Goal: Transaction & Acquisition: Book appointment/travel/reservation

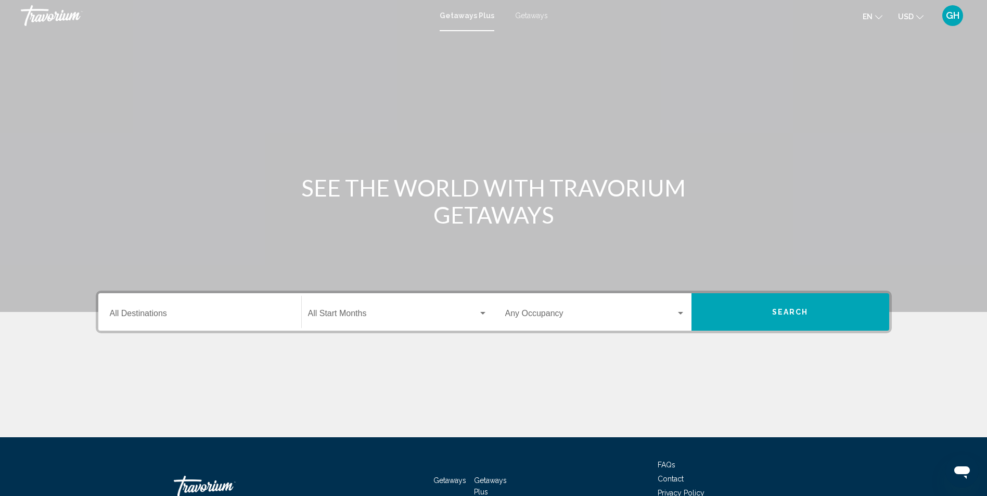
click at [242, 306] on div "Destination All Destinations" at bounding box center [200, 312] width 180 height 33
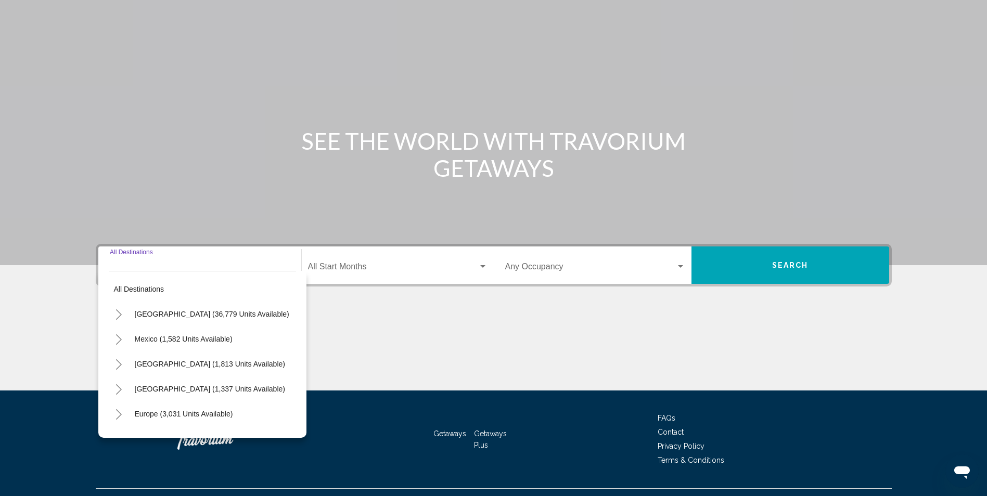
scroll to position [69, 0]
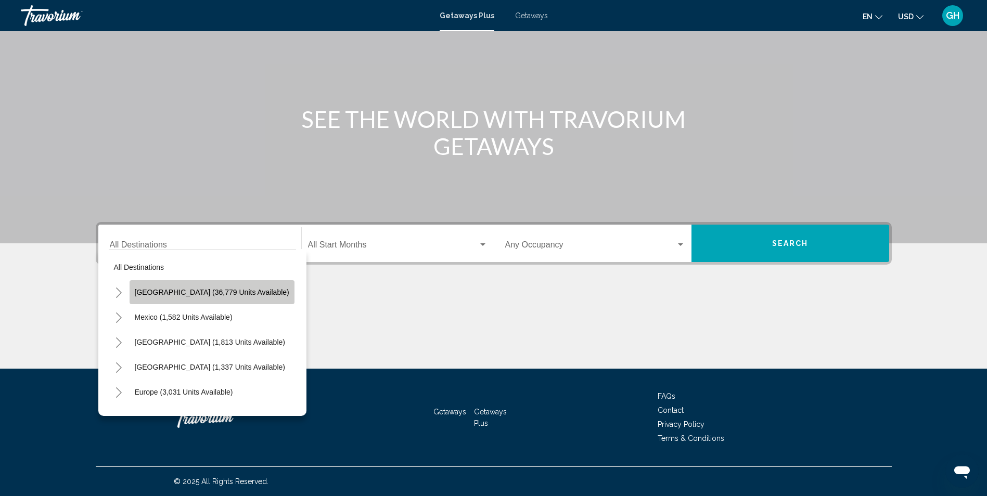
click at [227, 295] on span "United States (36,779 units available)" at bounding box center [212, 292] width 154 height 8
type input "**********"
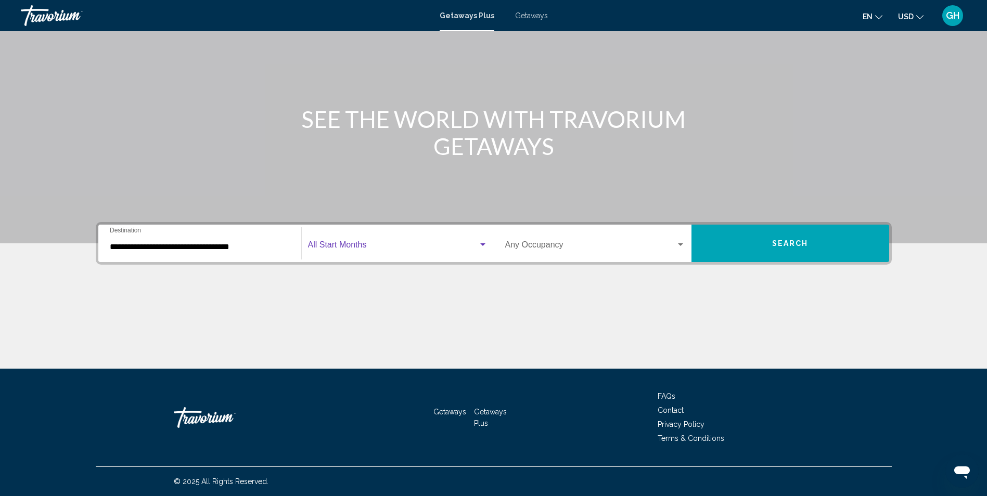
click at [337, 244] on span "Search widget" at bounding box center [393, 246] width 170 height 9
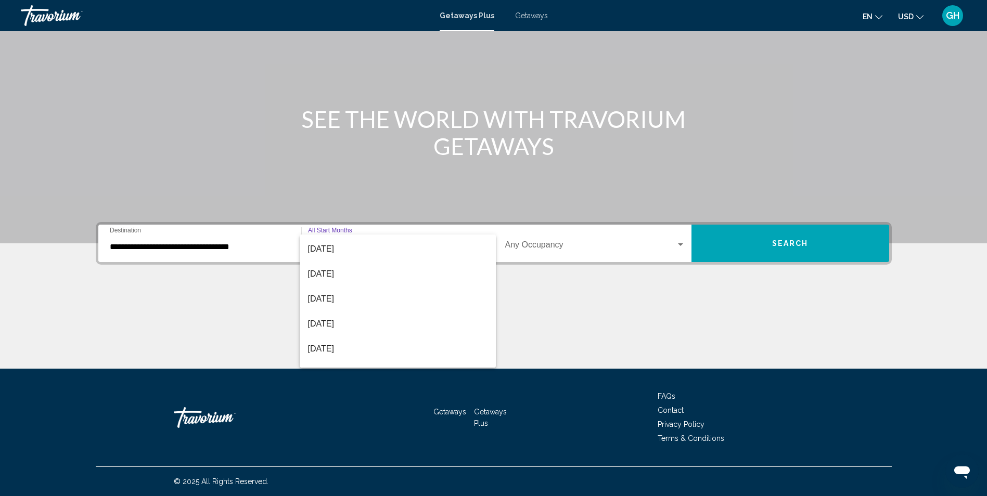
scroll to position [104, 0]
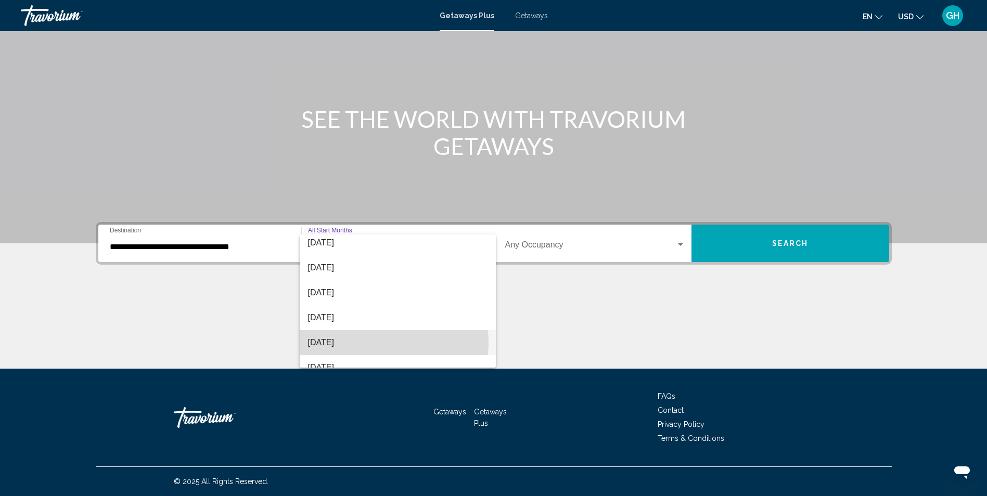
click at [383, 343] on span "April 2026" at bounding box center [397, 342] width 179 height 25
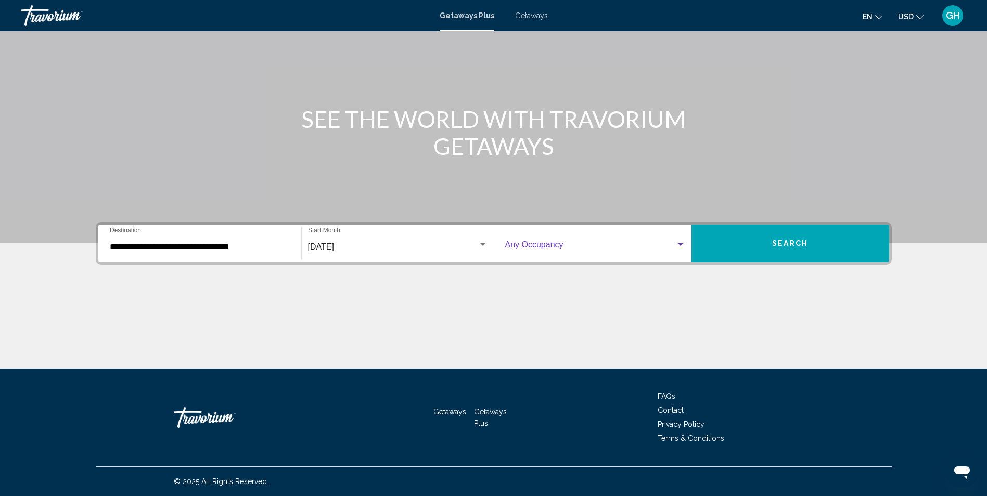
click at [537, 246] on span "Search widget" at bounding box center [590, 246] width 171 height 9
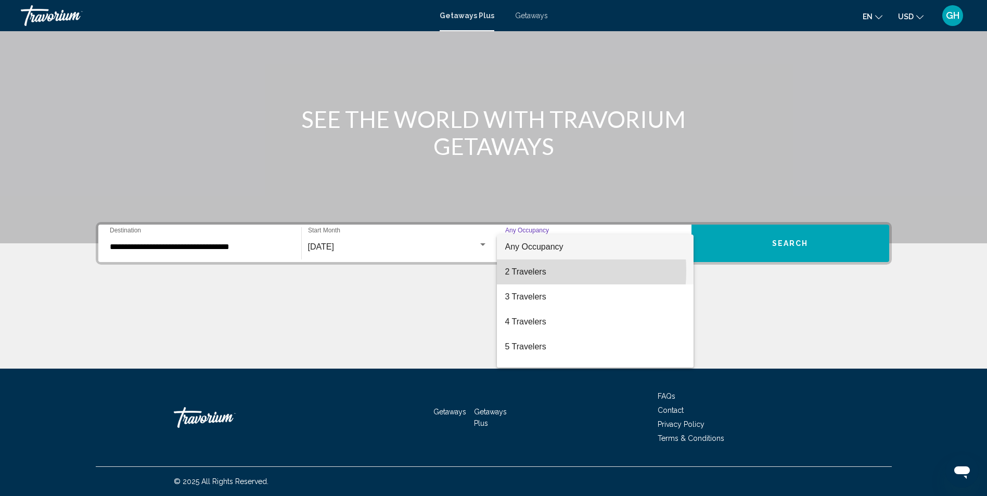
click at [522, 271] on span "2 Travelers" at bounding box center [595, 272] width 180 height 25
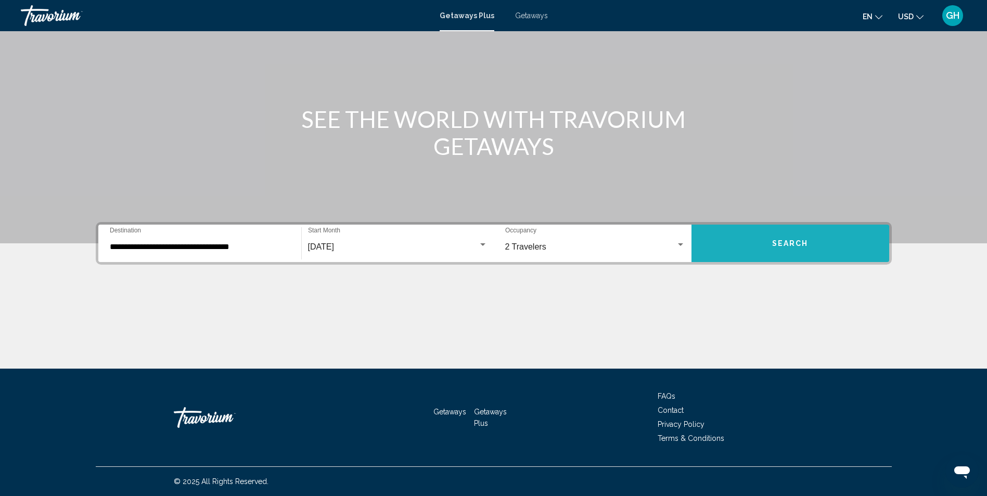
click at [749, 245] on button "Search" at bounding box center [790, 243] width 198 height 37
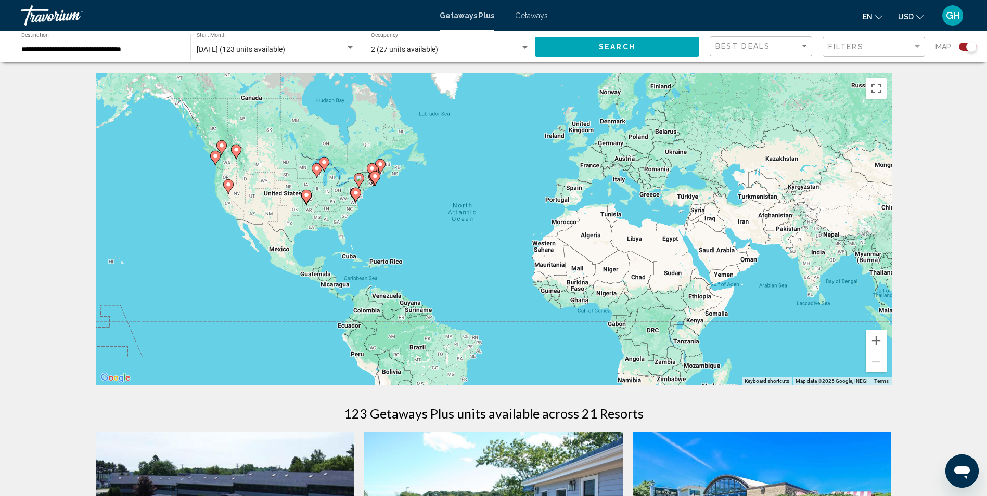
click at [344, 240] on div "To activate drag with keyboard, press Alt + Enter. Once in keyboard drag state,…" at bounding box center [494, 229] width 796 height 312
click at [356, 203] on div "To activate drag with keyboard, press Alt + Enter. Once in keyboard drag state,…" at bounding box center [494, 229] width 796 height 312
click at [355, 192] on image "Main content" at bounding box center [356, 193] width 6 height 6
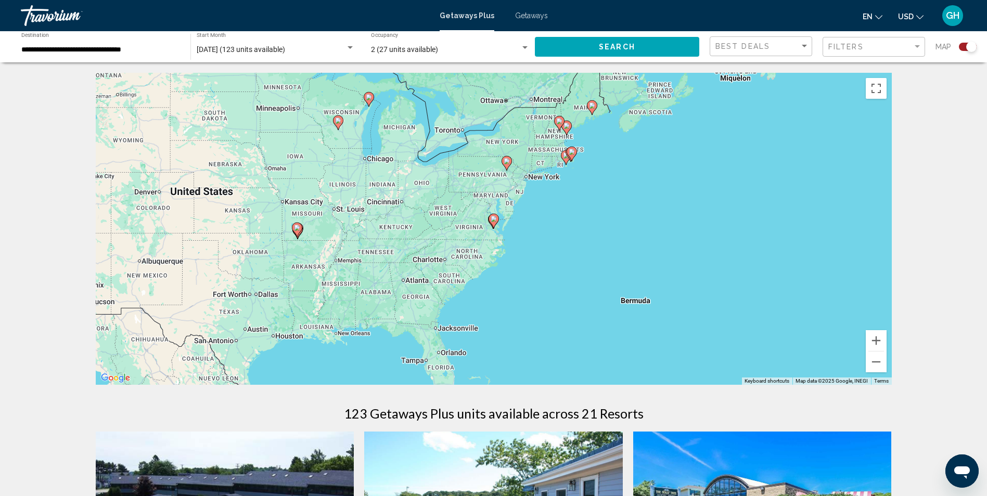
click at [492, 220] on image "Main content" at bounding box center [494, 219] width 6 height 6
type input "**********"
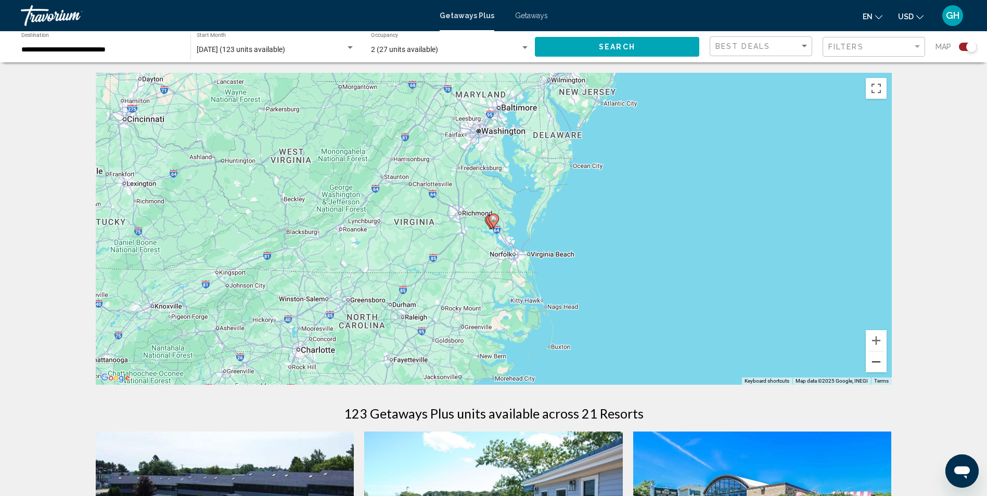
click at [872, 368] on button "Zoom out" at bounding box center [876, 362] width 21 height 21
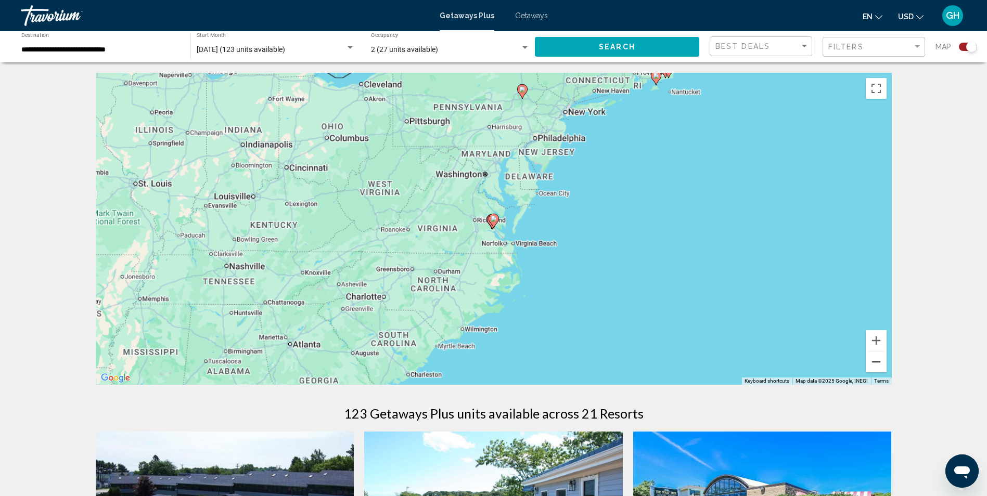
click at [871, 368] on button "Zoom out" at bounding box center [876, 362] width 21 height 21
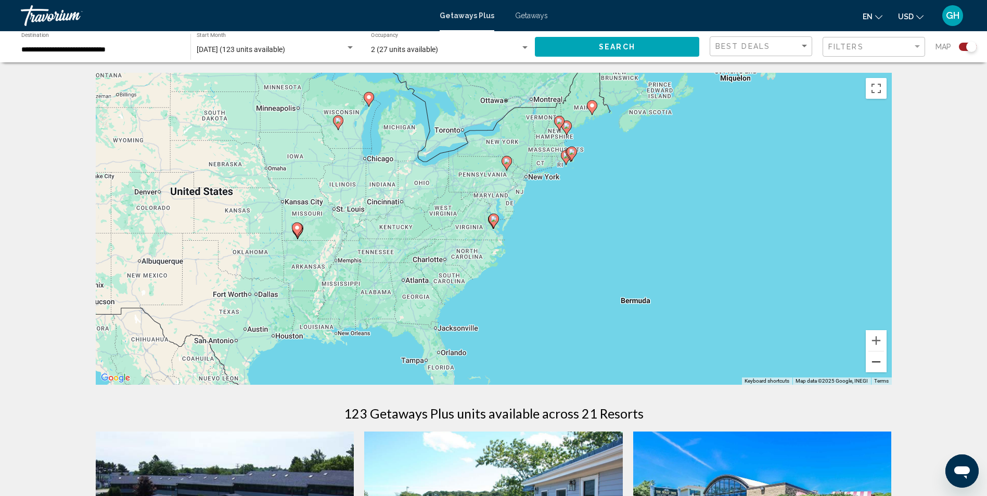
click at [869, 368] on button "Zoom out" at bounding box center [876, 362] width 21 height 21
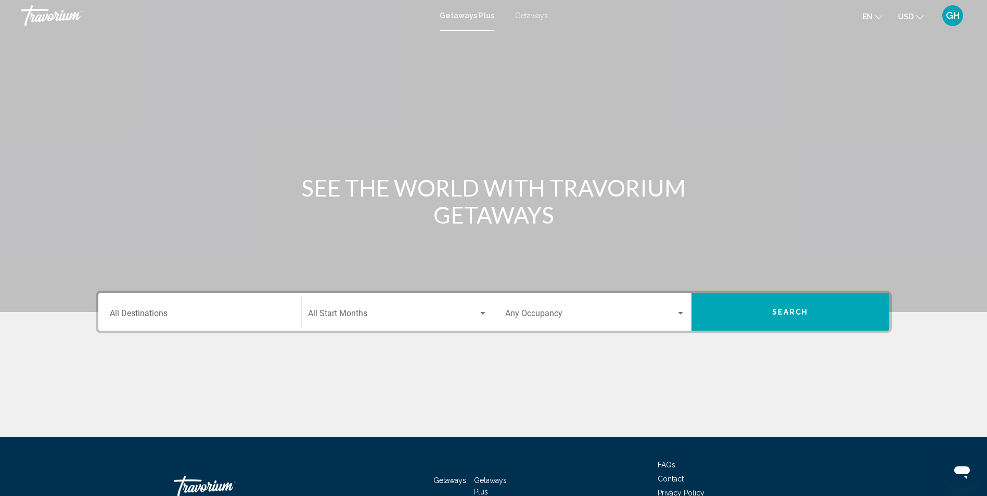
click at [531, 13] on span "Getaways" at bounding box center [531, 15] width 33 height 8
click at [161, 312] on input "Destination All Destinations" at bounding box center [200, 315] width 180 height 9
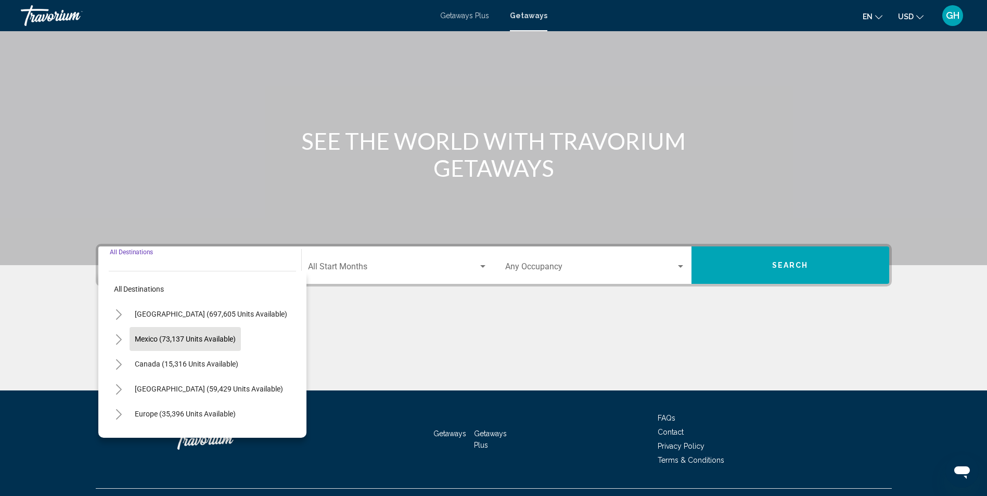
scroll to position [69, 0]
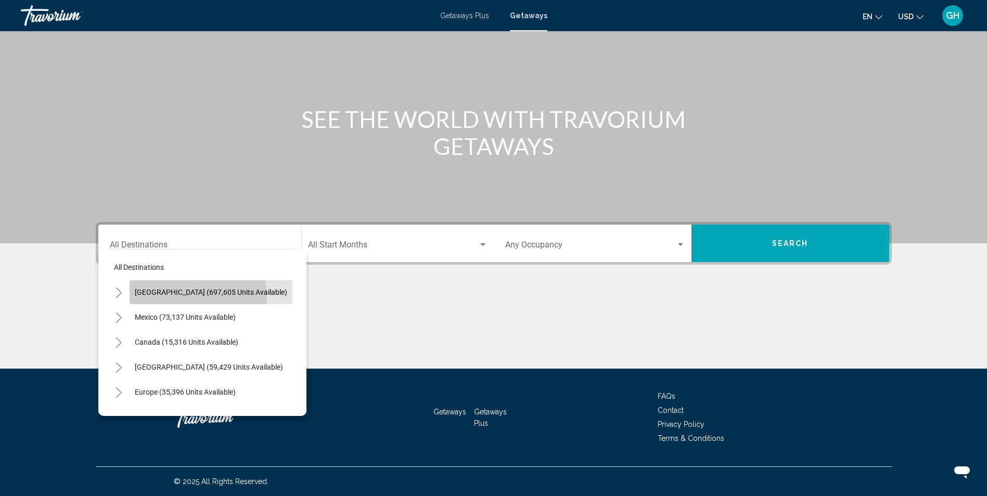
click at [170, 298] on button "United States (697,605 units available)" at bounding box center [211, 292] width 163 height 24
type input "**********"
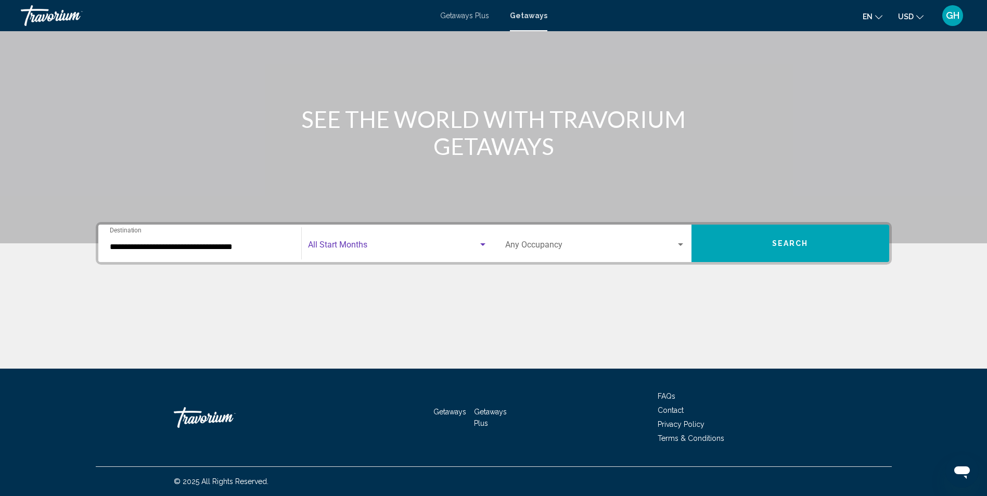
click at [365, 244] on span "Search widget" at bounding box center [393, 246] width 170 height 9
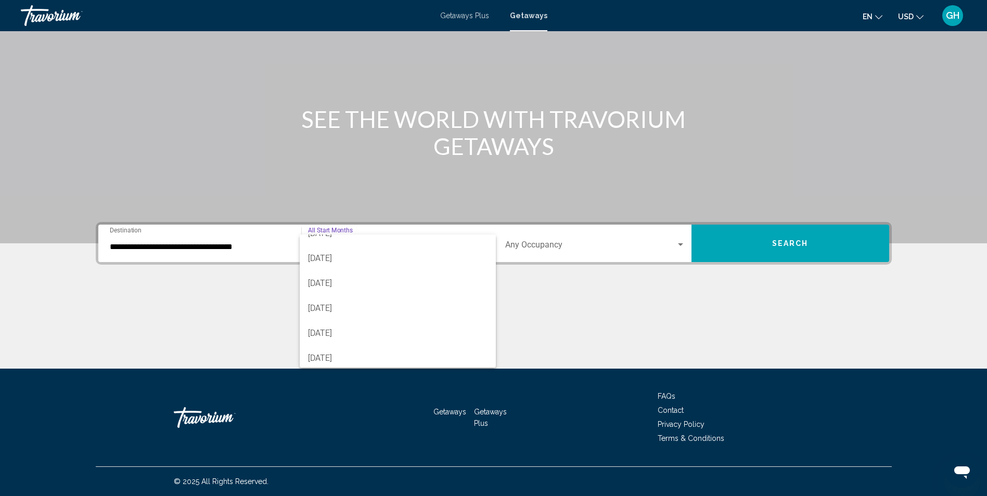
scroll to position [104, 0]
click at [394, 334] on span "April 2026" at bounding box center [397, 342] width 179 height 25
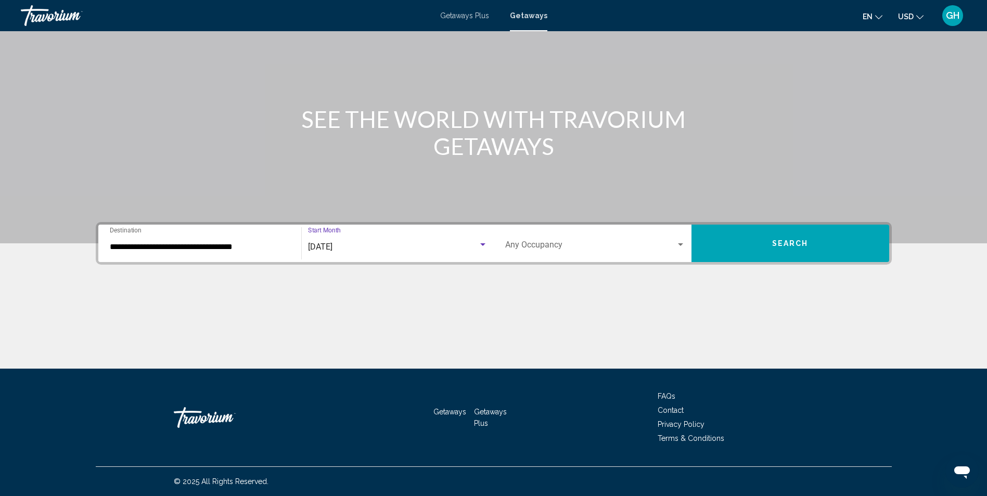
click at [547, 242] on span "Search widget" at bounding box center [590, 246] width 171 height 9
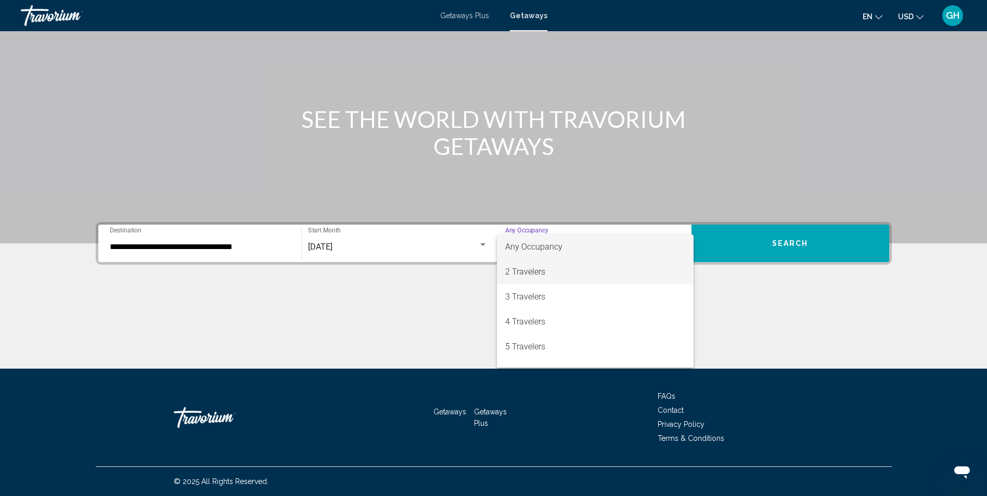
click at [530, 274] on span "2 Travelers" at bounding box center [595, 272] width 180 height 25
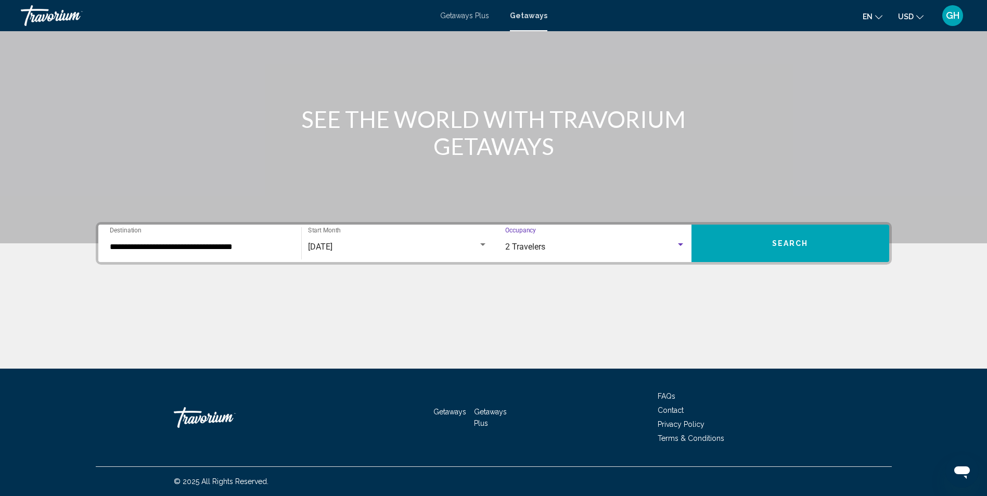
click at [770, 251] on button "Search" at bounding box center [790, 243] width 198 height 37
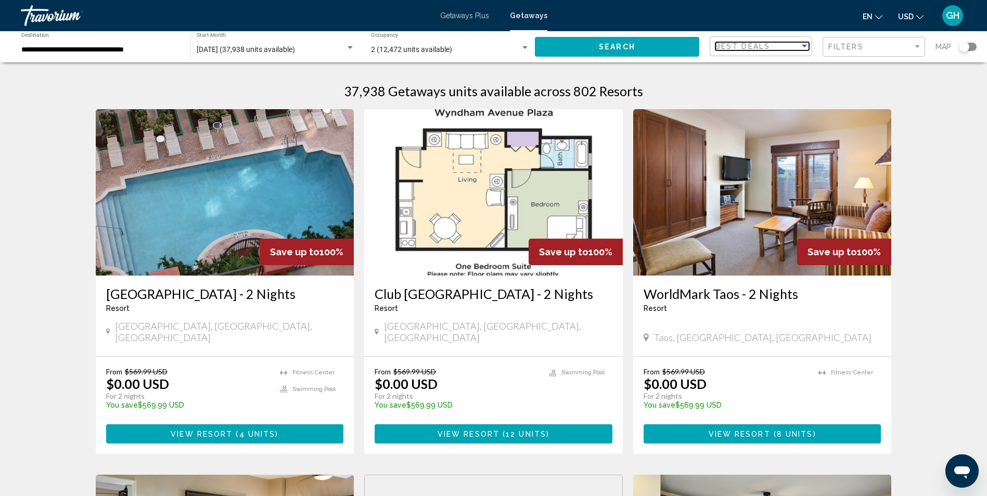
click at [800, 43] on div "Sort by" at bounding box center [804, 46] width 9 height 8
click at [784, 67] on span "Lowest Price" at bounding box center [762, 68] width 94 height 22
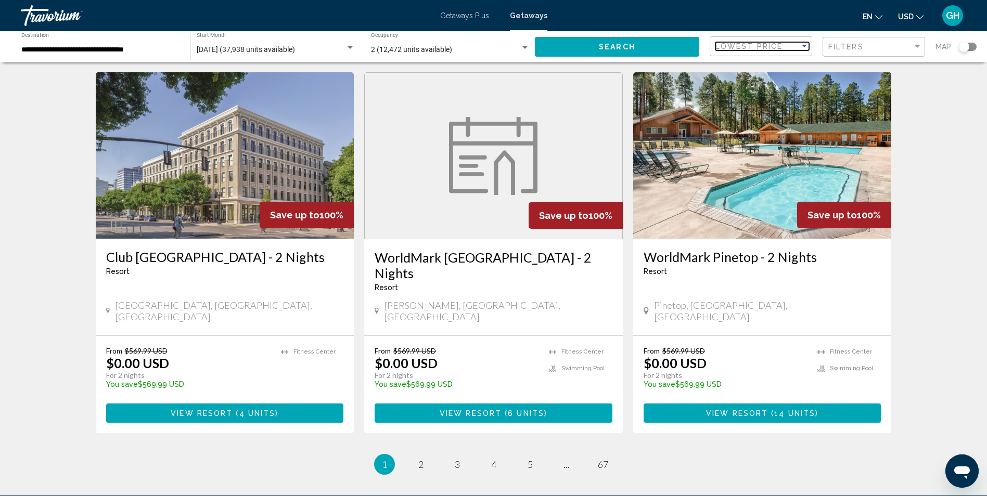
scroll to position [1247, 0]
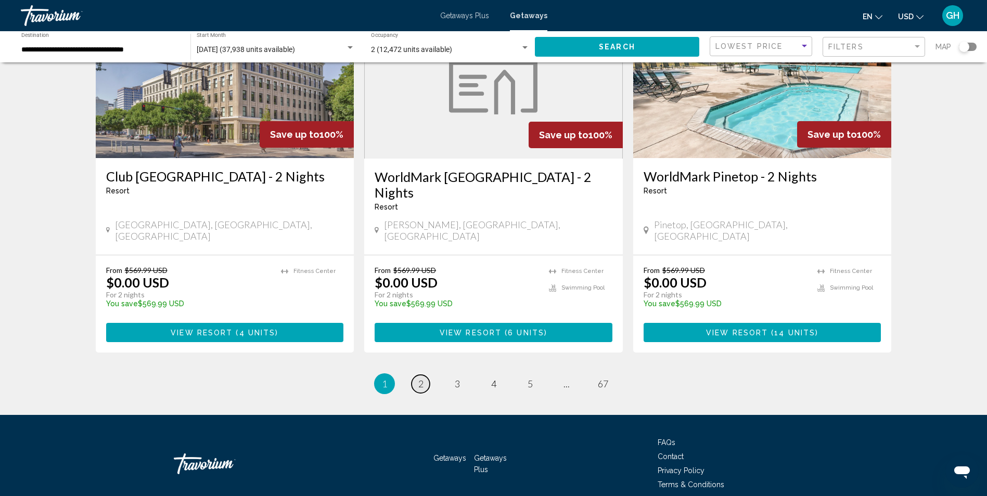
click at [420, 378] on span "2" at bounding box center [420, 383] width 5 height 11
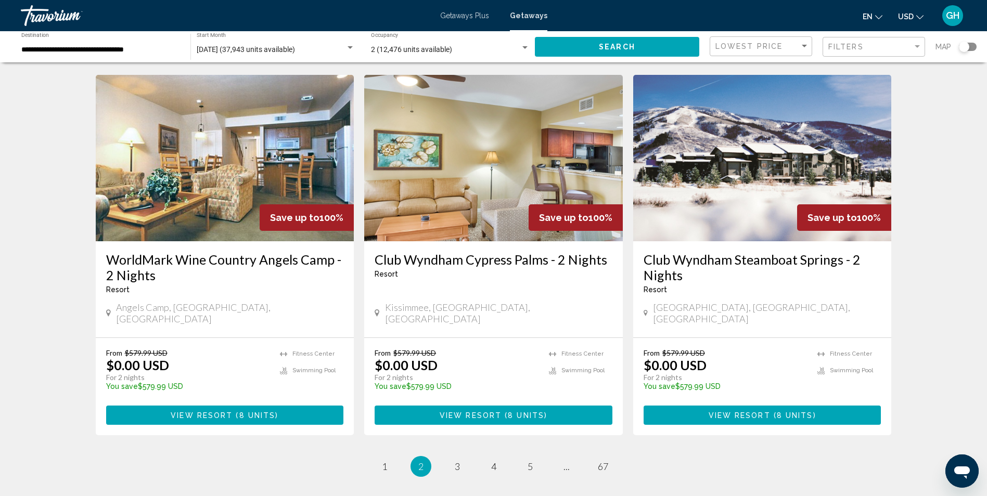
scroll to position [1136, 0]
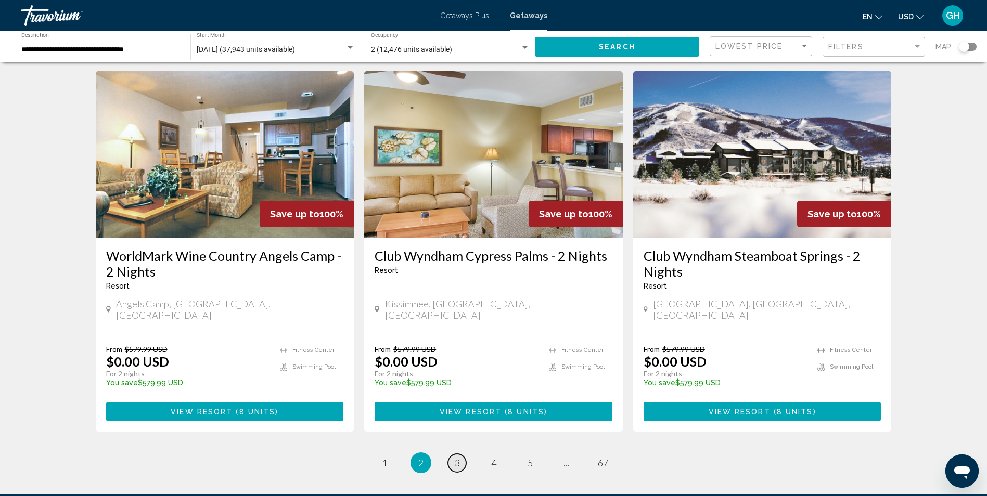
click at [461, 454] on link "page 3" at bounding box center [457, 463] width 18 height 18
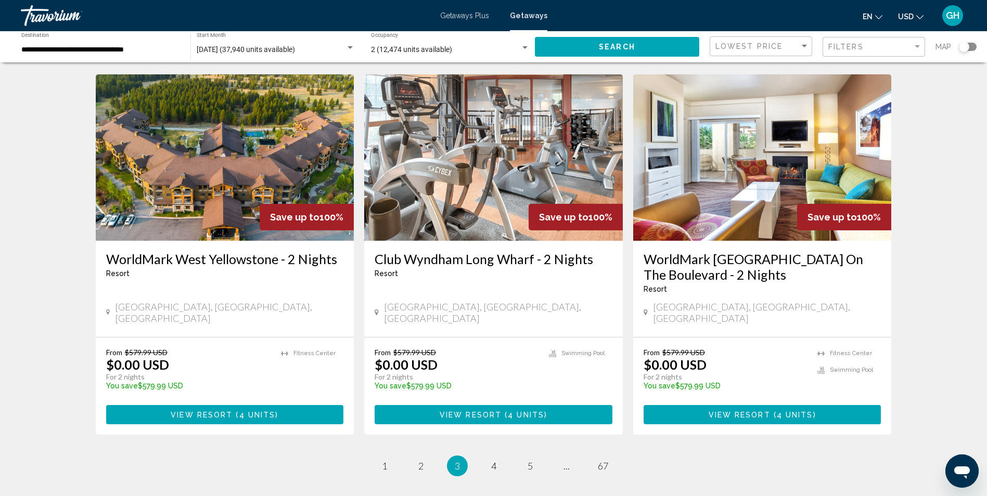
scroll to position [1166, 0]
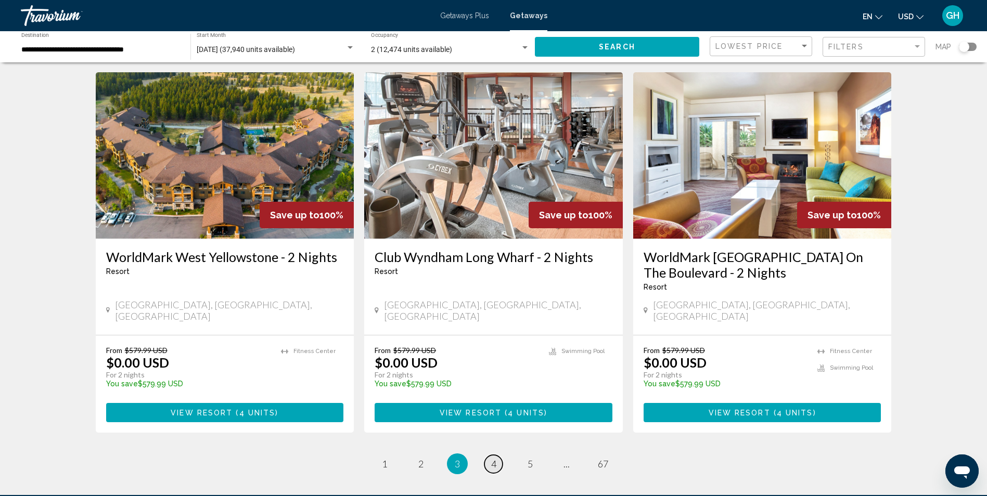
click at [491, 458] on span "4" at bounding box center [493, 463] width 5 height 11
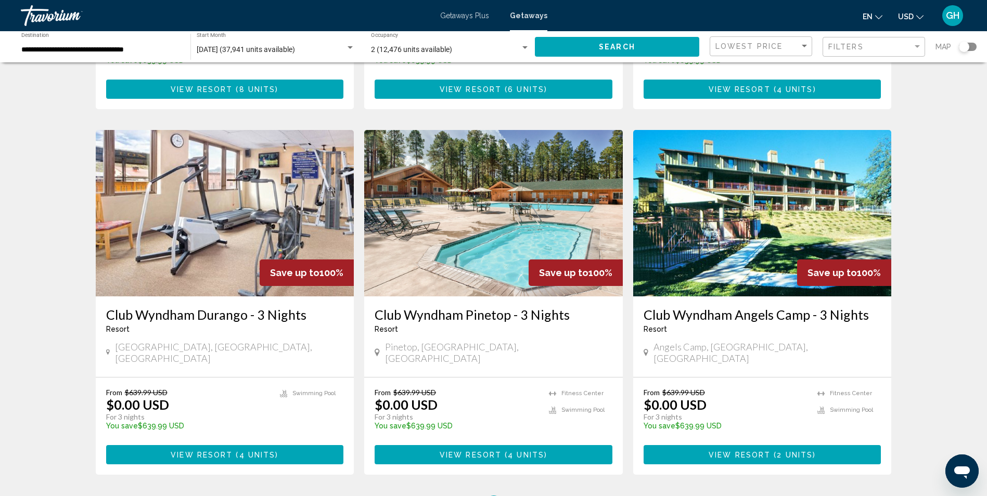
scroll to position [1164, 0]
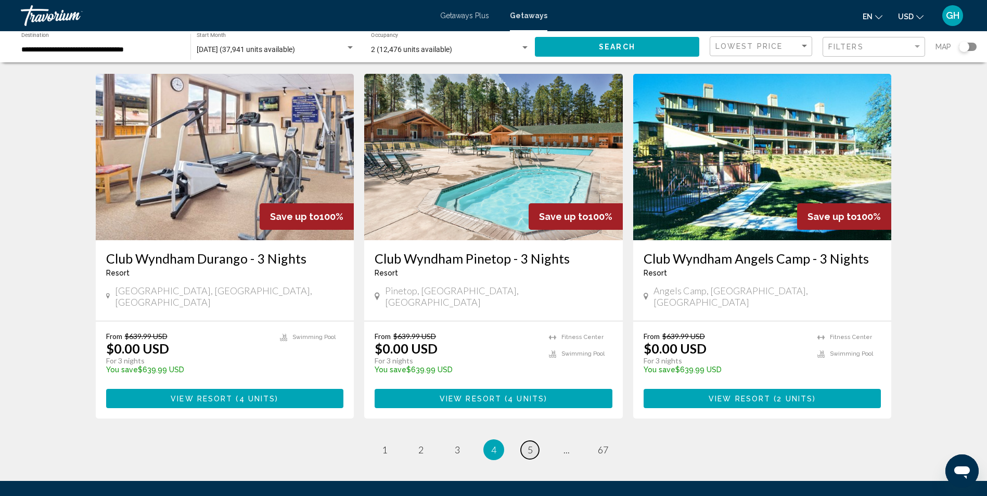
click at [529, 444] on span "5" at bounding box center [529, 449] width 5 height 11
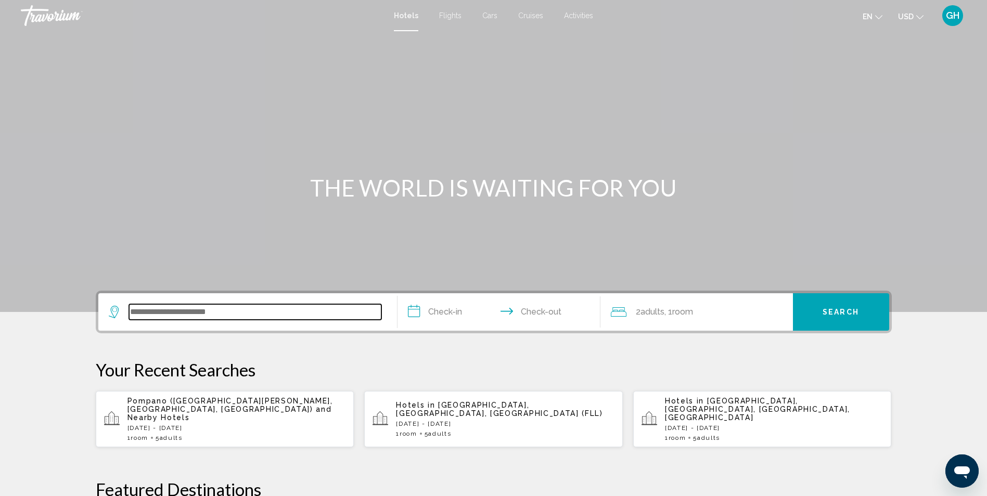
click at [259, 319] on input "Search widget" at bounding box center [255, 312] width 252 height 16
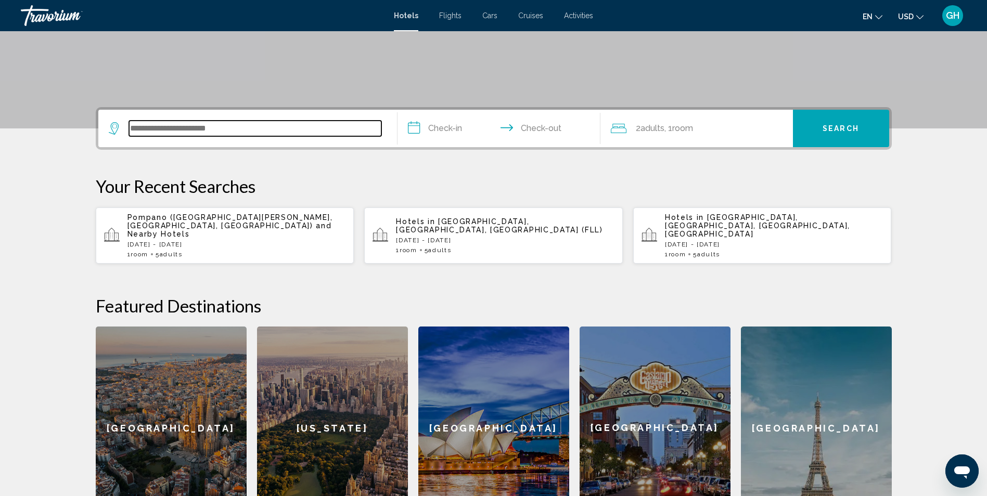
scroll to position [257, 0]
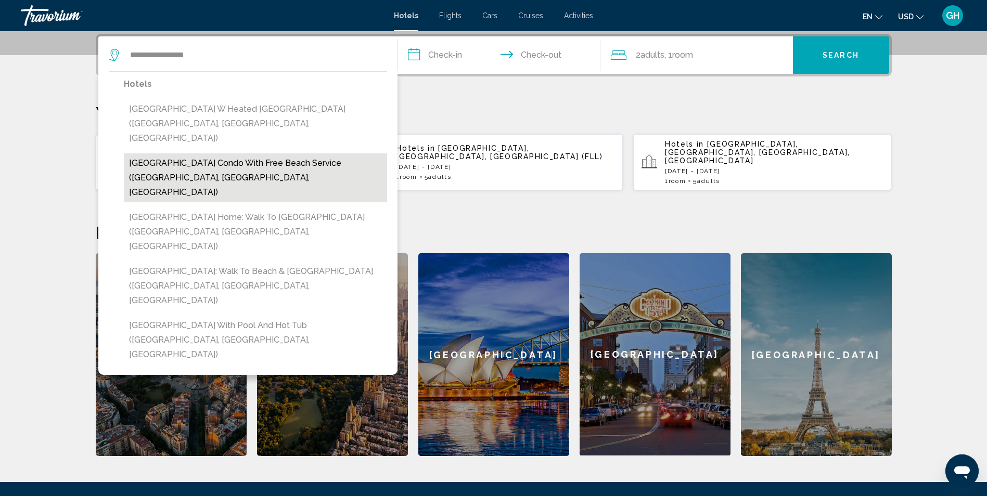
click at [254, 160] on button "[GEOGRAPHIC_DATA] Condo with Free Beach Service ([GEOGRAPHIC_DATA], [GEOGRAPHIC…" at bounding box center [255, 177] width 263 height 49
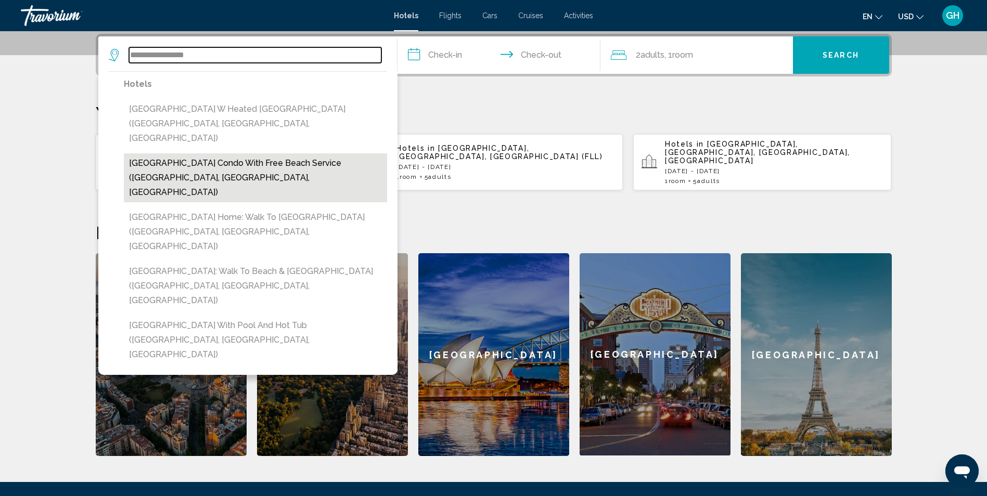
type input "**********"
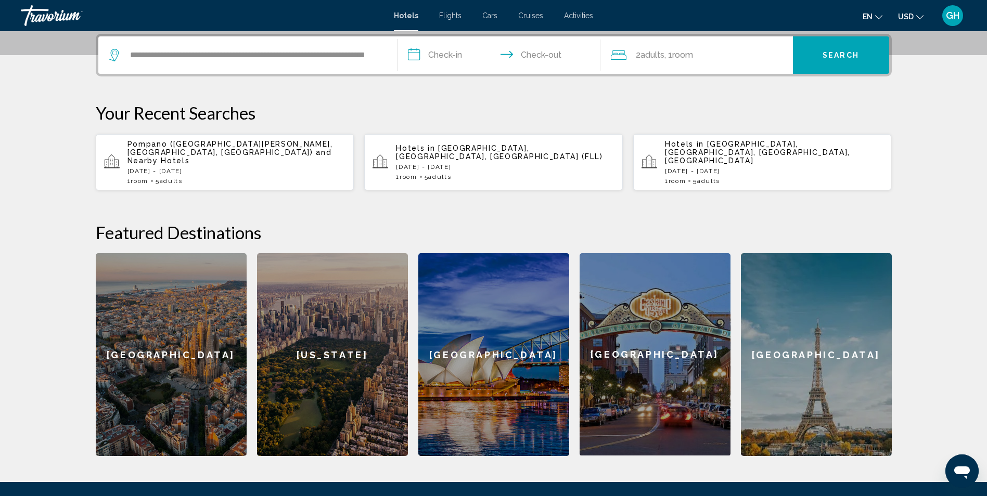
click at [464, 55] on input "**********" at bounding box center [500, 56] width 207 height 41
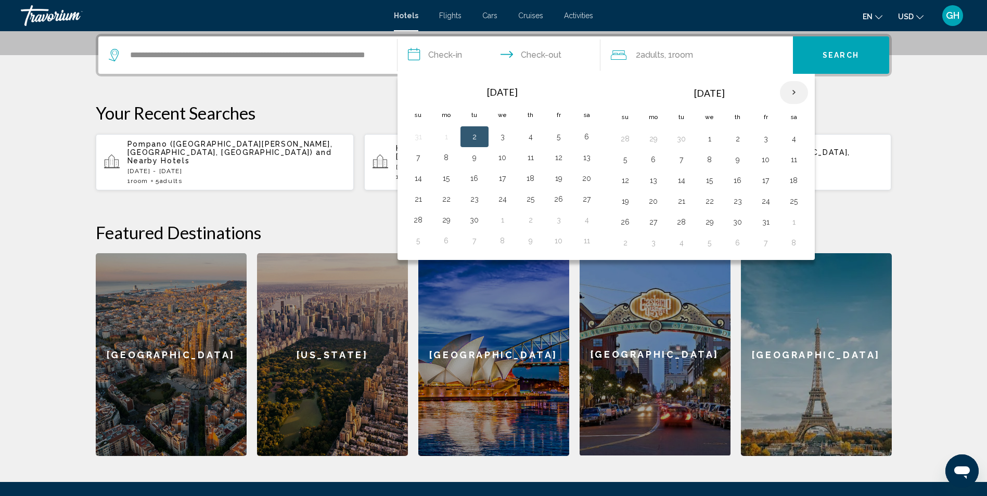
click at [795, 92] on th "Next month" at bounding box center [794, 92] width 28 height 23
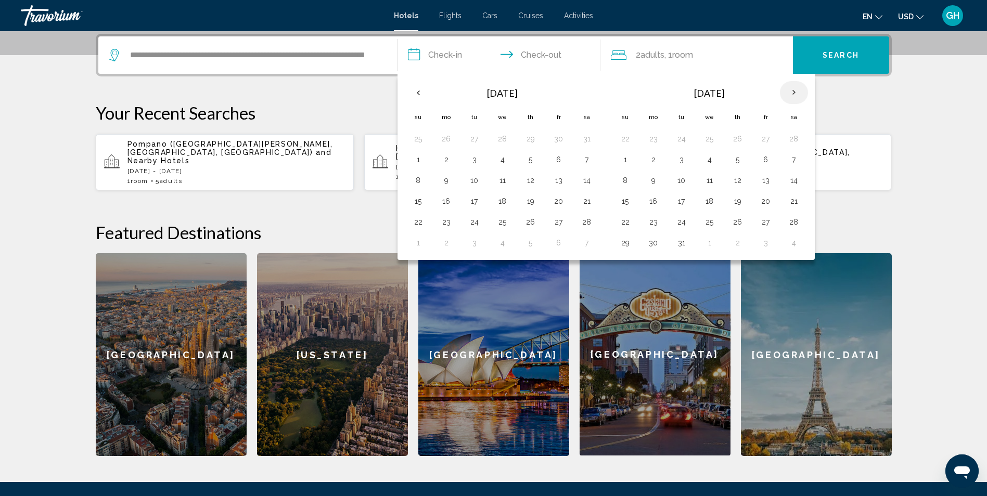
click at [795, 92] on th "Next month" at bounding box center [794, 92] width 28 height 23
click at [767, 202] on button "24" at bounding box center [765, 201] width 17 height 15
click at [624, 221] on button "26" at bounding box center [625, 222] width 17 height 15
type input "**********"
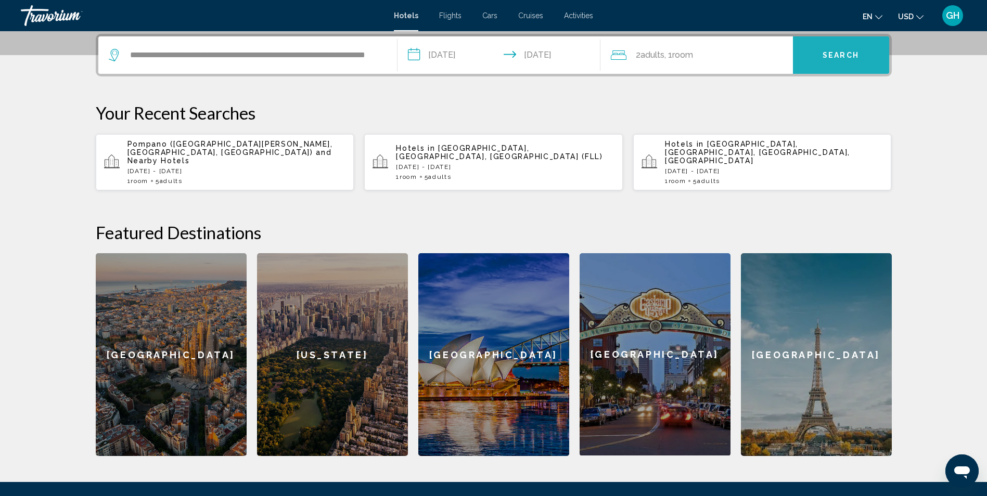
click at [845, 56] on span "Search" at bounding box center [840, 55] width 36 height 8
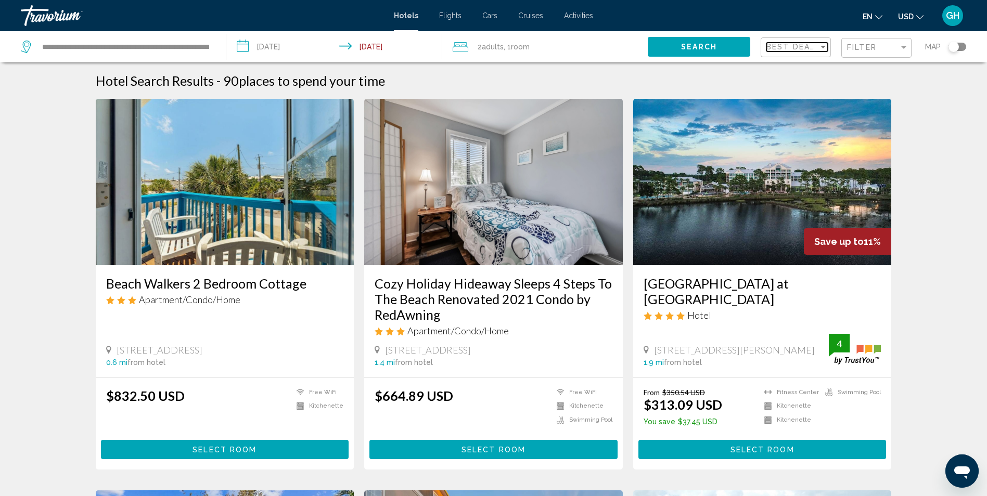
click at [817, 45] on span "Best Deals" at bounding box center [793, 47] width 55 height 8
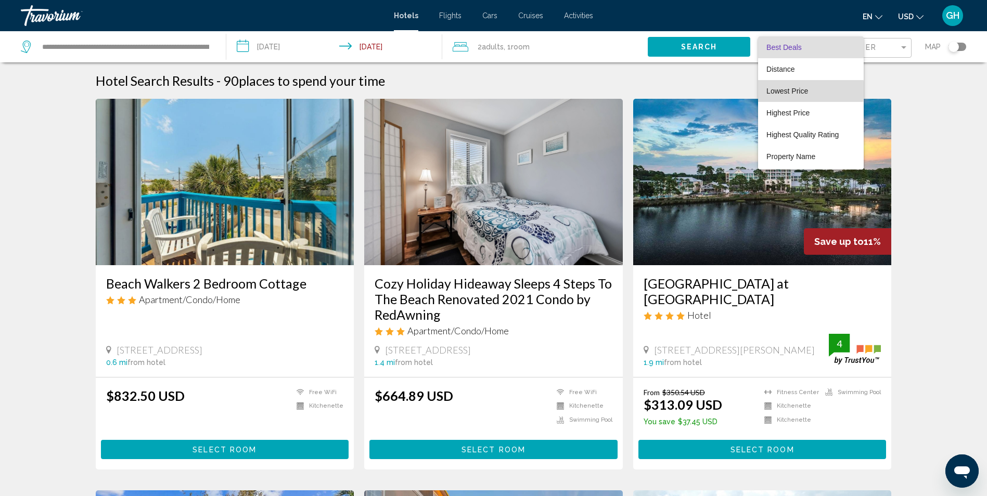
click at [805, 89] on span "Lowest Price" at bounding box center [787, 91] width 42 height 8
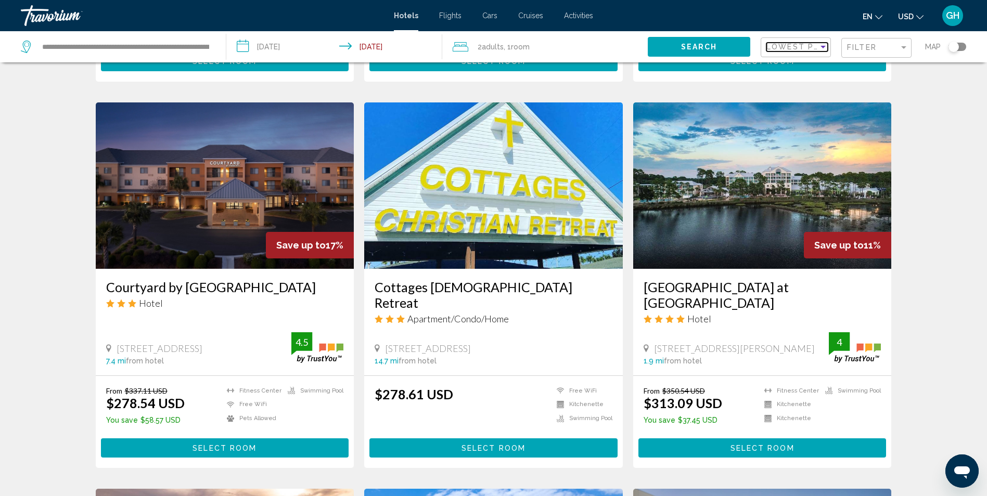
scroll to position [765, 0]
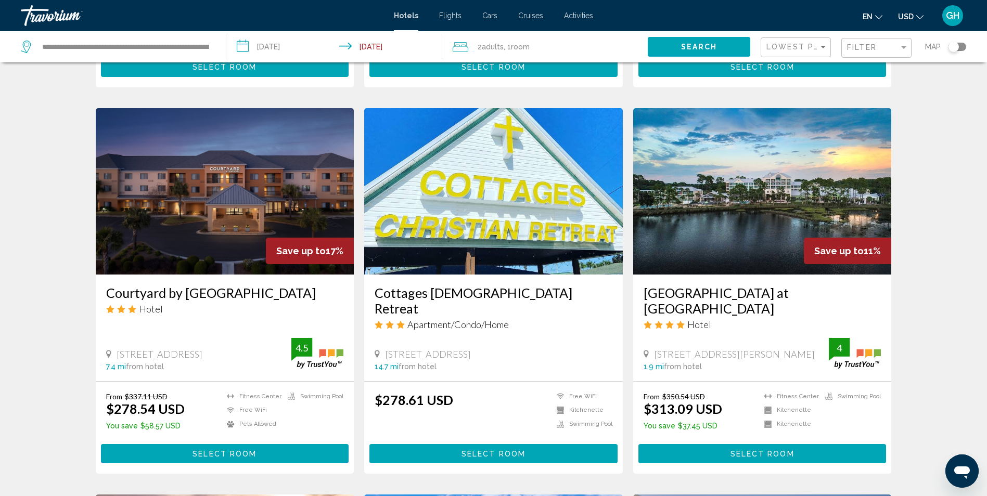
click at [762, 259] on img "Main content" at bounding box center [762, 191] width 259 height 166
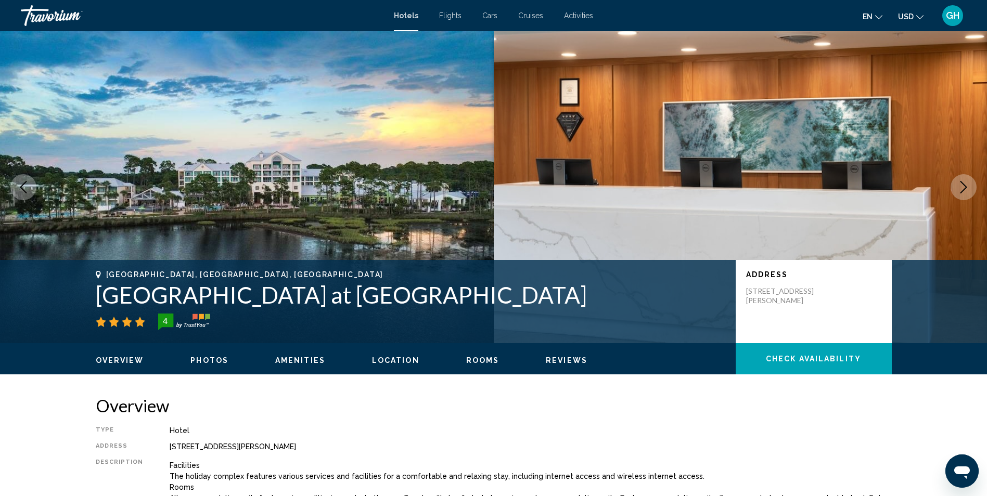
click at [963, 182] on icon "Next image" at bounding box center [963, 187] width 12 height 12
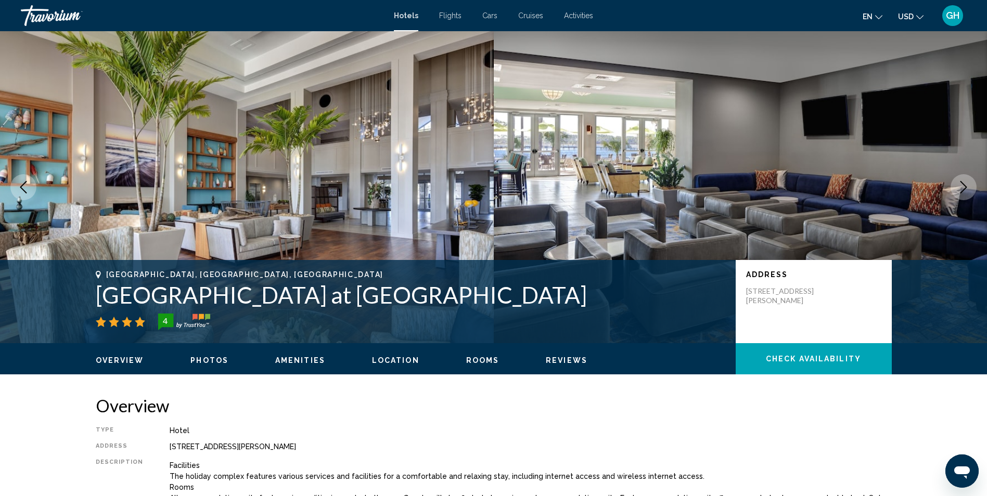
click at [963, 182] on icon "Next image" at bounding box center [963, 187] width 12 height 12
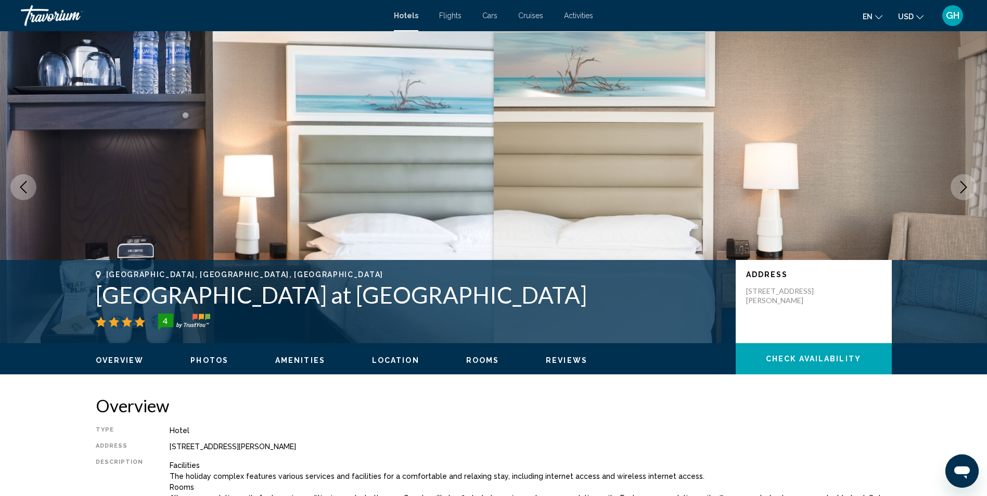
click at [963, 182] on icon "Next image" at bounding box center [963, 187] width 12 height 12
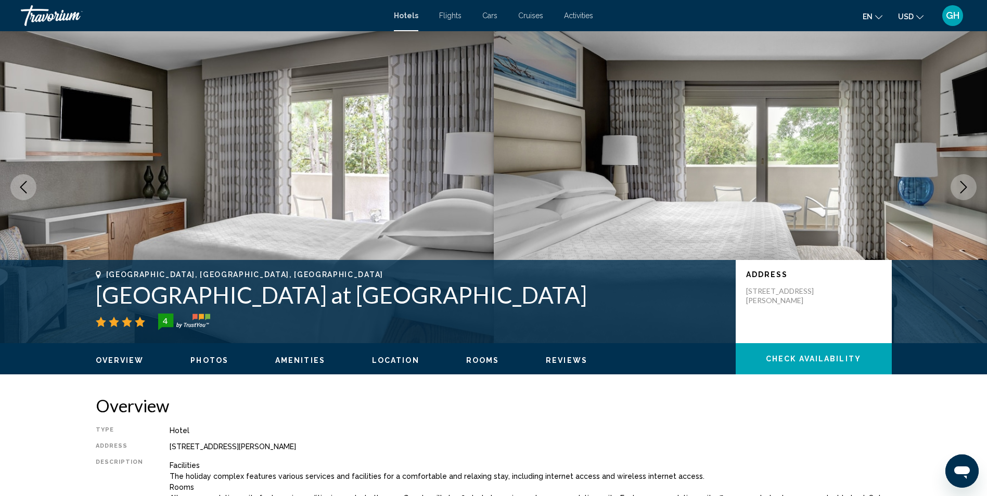
click at [963, 182] on icon "Next image" at bounding box center [963, 187] width 12 height 12
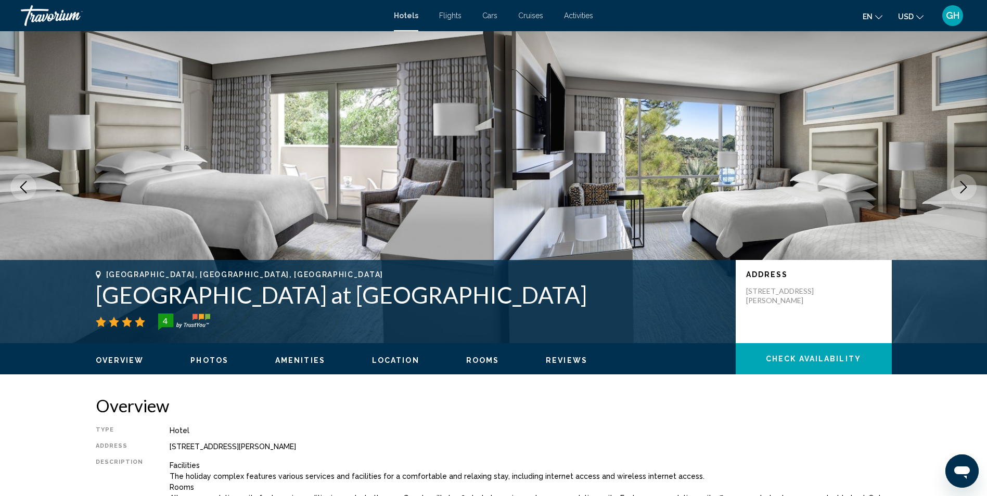
click at [963, 182] on icon "Next image" at bounding box center [963, 187] width 12 height 12
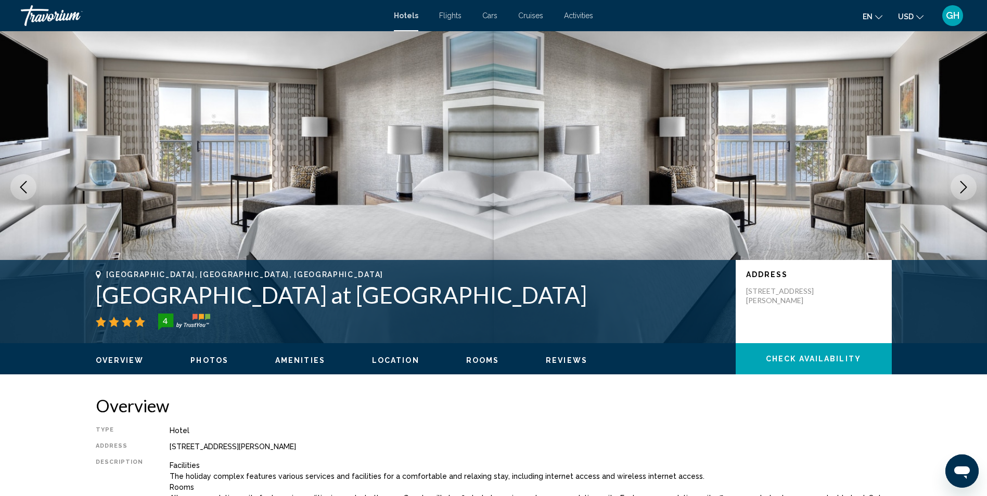
click at [963, 182] on icon "Next image" at bounding box center [963, 187] width 12 height 12
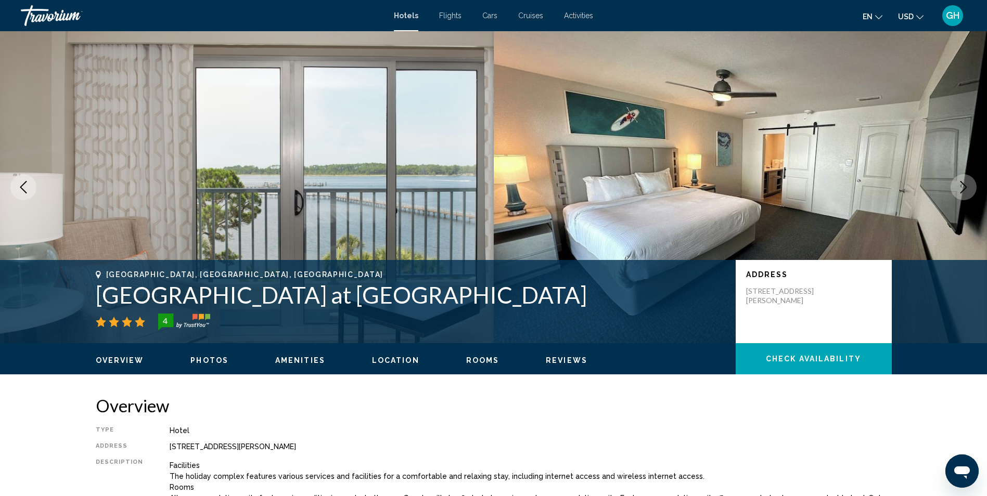
click at [963, 182] on icon "Next image" at bounding box center [963, 187] width 12 height 12
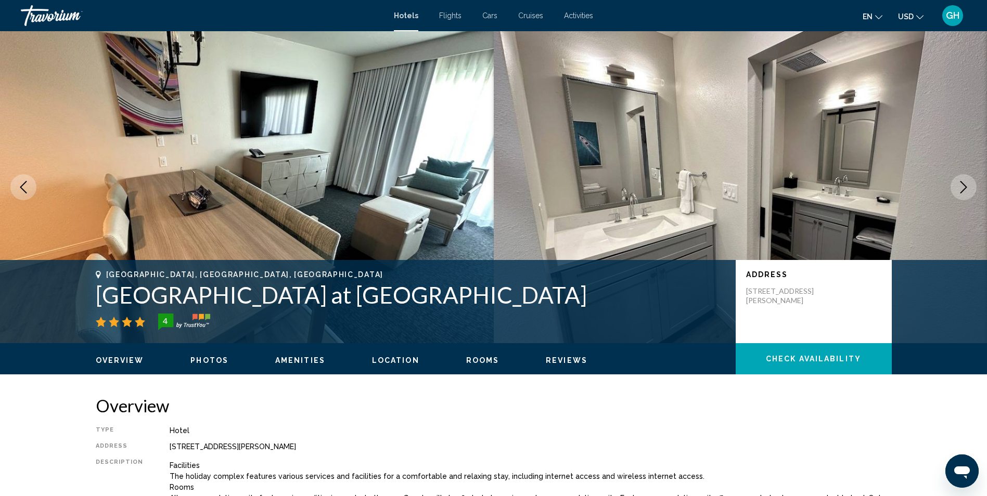
click at [963, 182] on icon "Next image" at bounding box center [963, 187] width 12 height 12
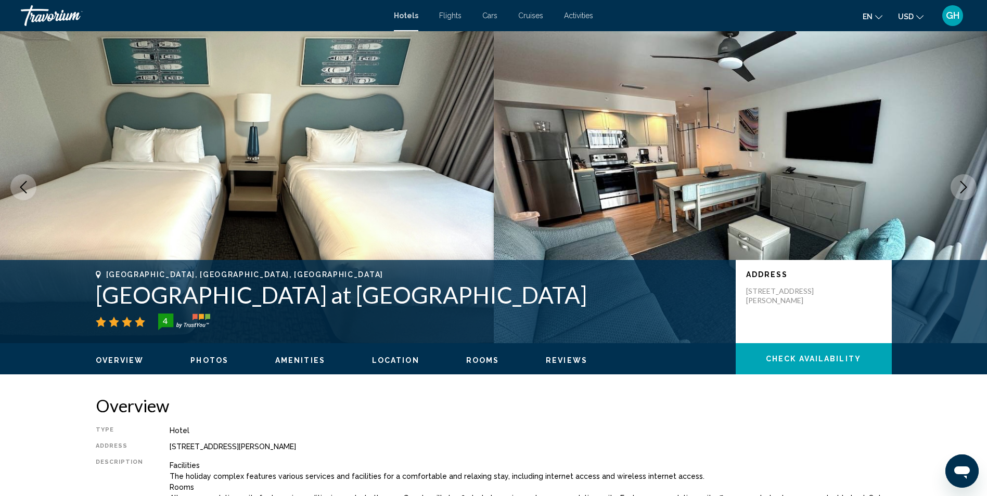
click at [963, 182] on icon "Next image" at bounding box center [963, 187] width 12 height 12
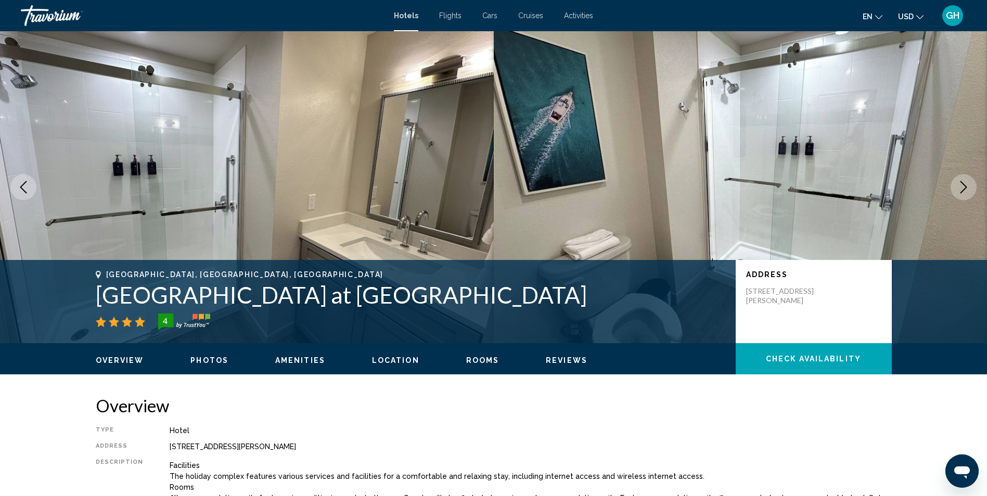
click at [963, 182] on icon "Next image" at bounding box center [963, 187] width 12 height 12
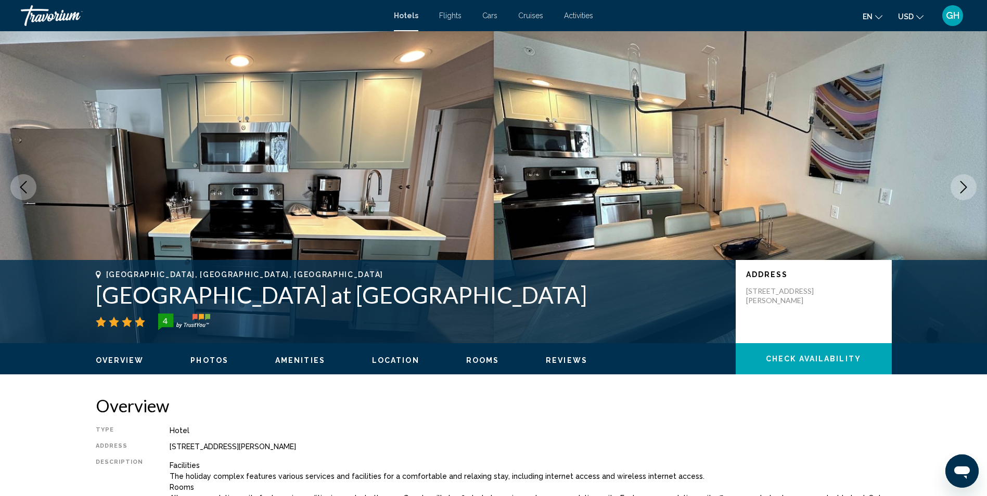
click at [963, 182] on icon "Next image" at bounding box center [963, 187] width 12 height 12
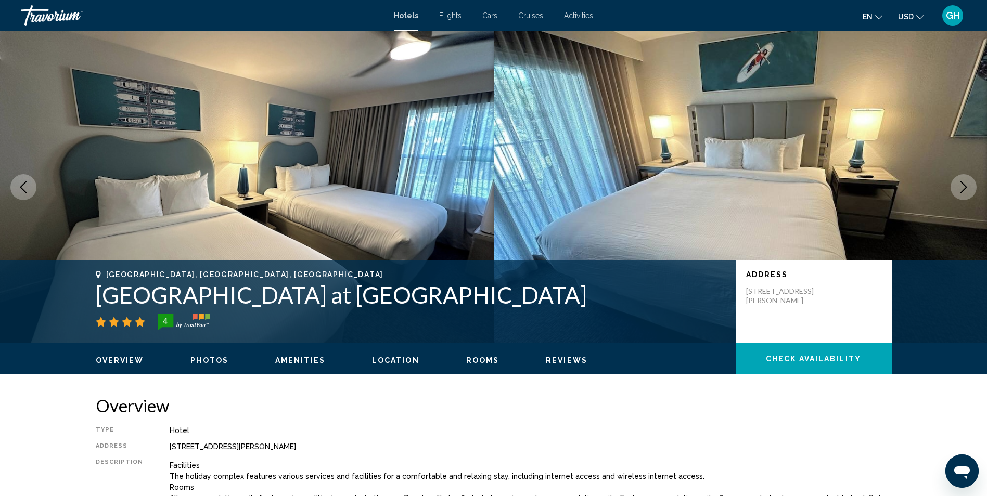
click at [963, 182] on icon "Next image" at bounding box center [963, 187] width 12 height 12
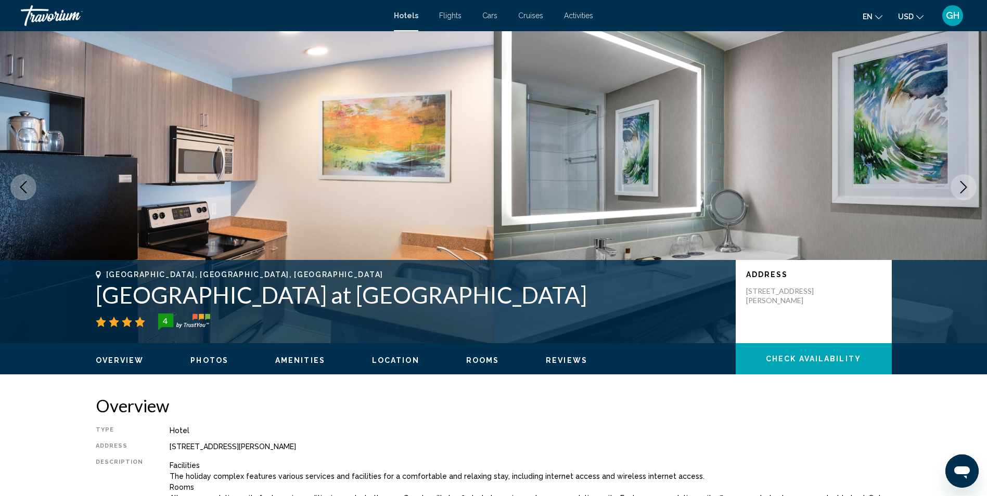
click at [963, 182] on icon "Next image" at bounding box center [963, 187] width 12 height 12
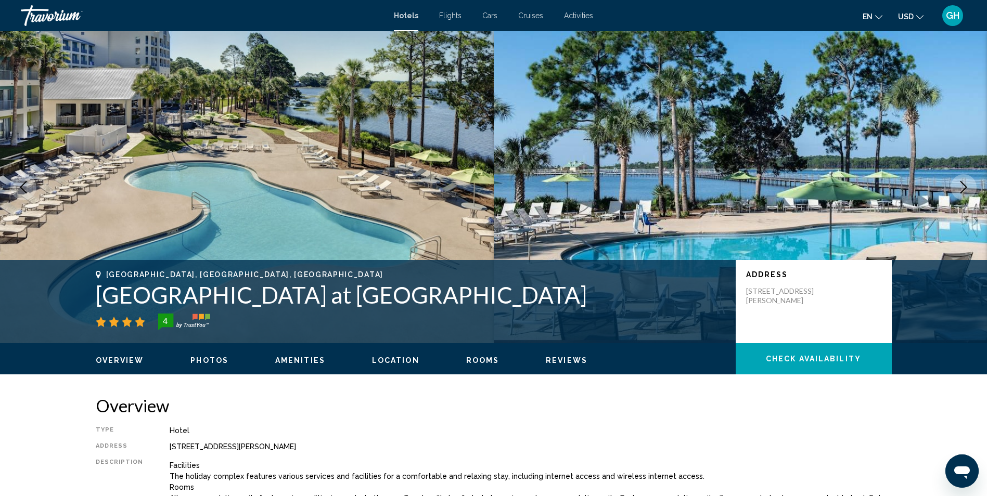
click at [963, 182] on icon "Next image" at bounding box center [963, 187] width 12 height 12
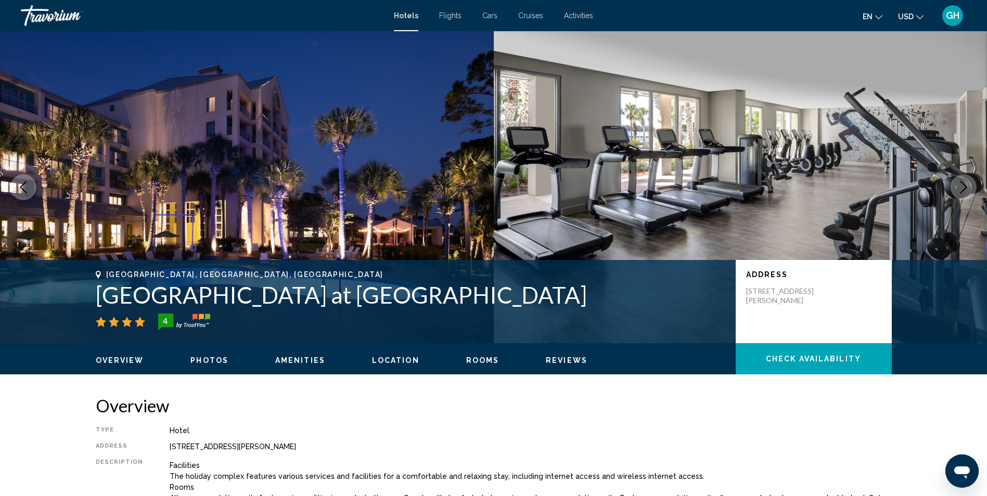
click at [963, 182] on icon "Next image" at bounding box center [963, 187] width 12 height 12
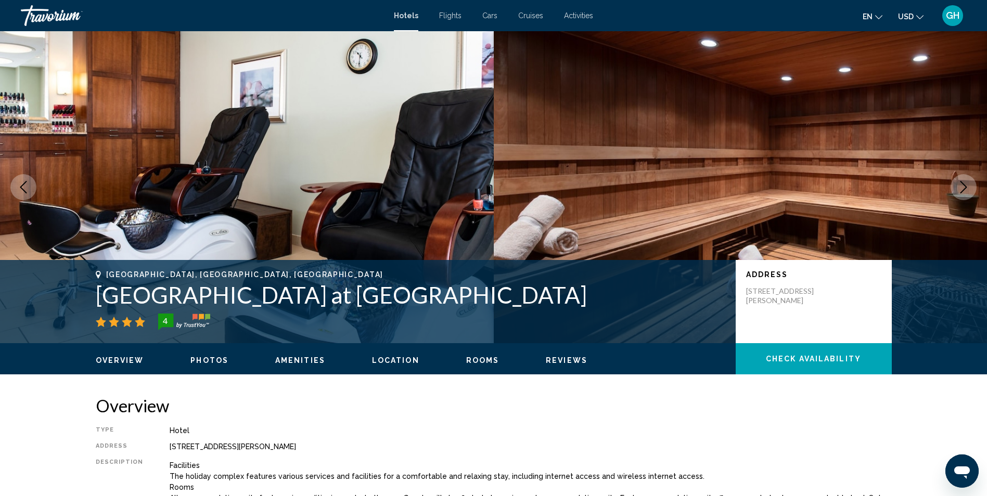
click at [963, 182] on icon "Next image" at bounding box center [963, 187] width 12 height 12
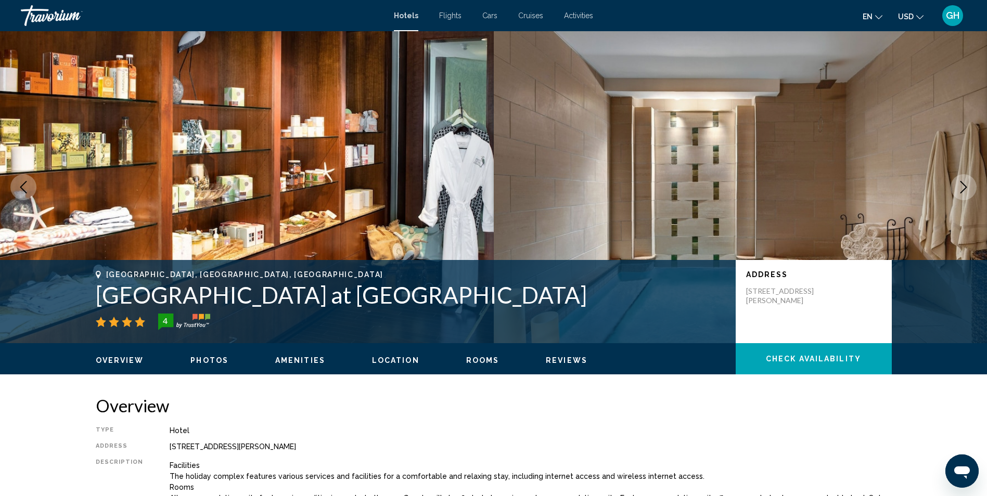
click at [963, 182] on icon "Next image" at bounding box center [963, 187] width 12 height 12
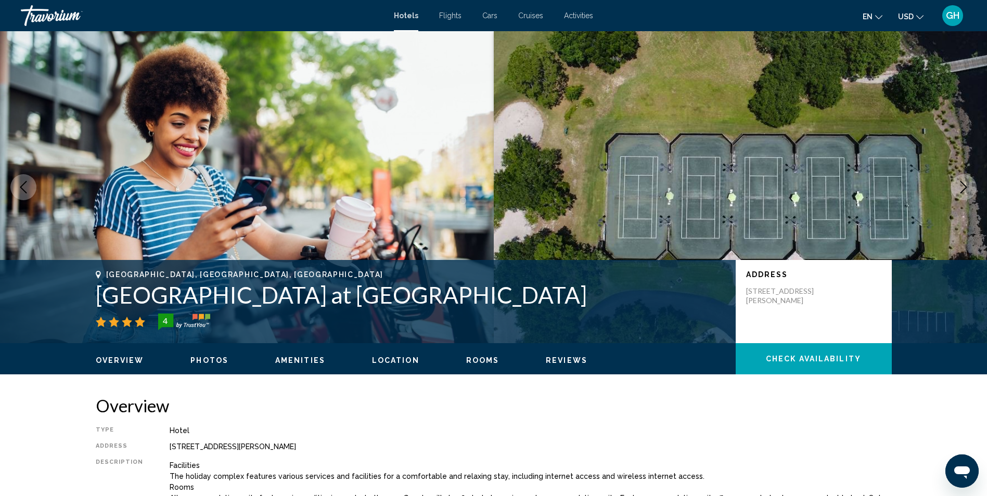
click at [963, 182] on icon "Next image" at bounding box center [963, 187] width 12 height 12
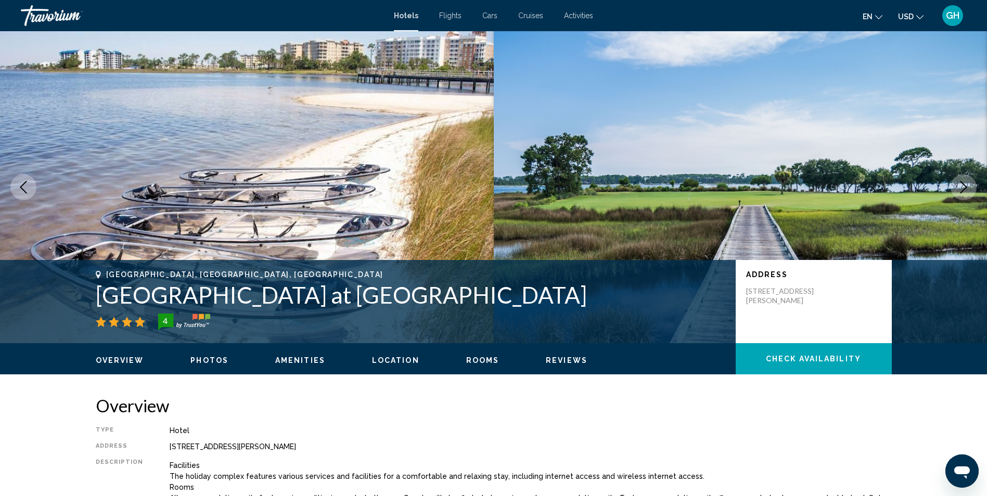
click at [963, 182] on icon "Next image" at bounding box center [963, 187] width 12 height 12
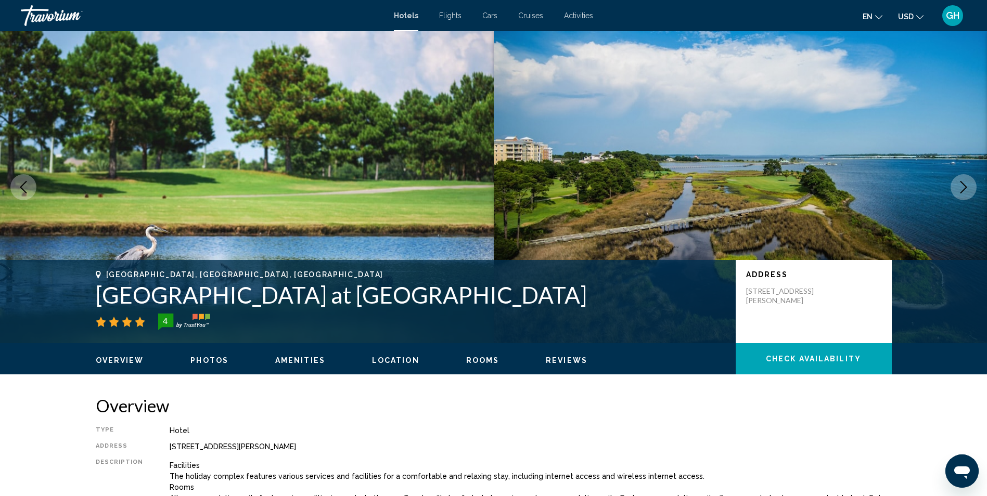
click at [963, 182] on icon "Next image" at bounding box center [963, 187] width 12 height 12
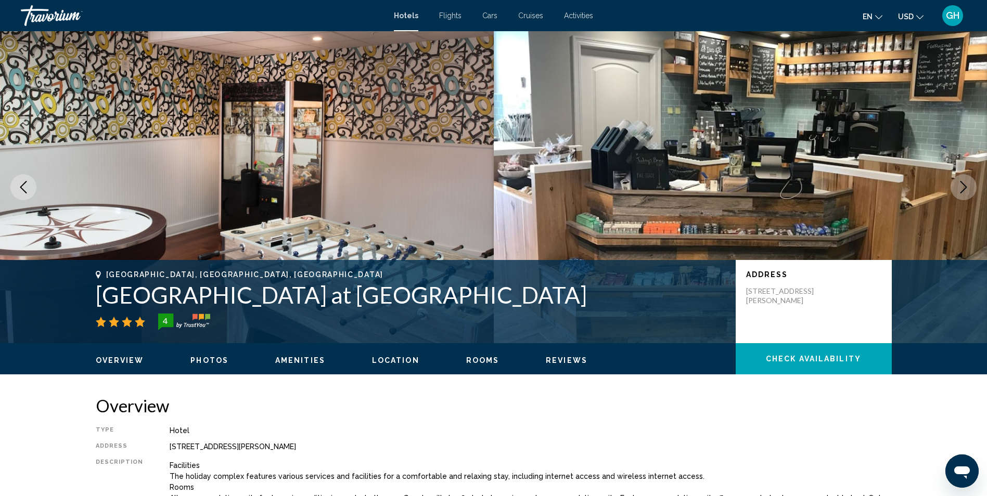
click at [963, 182] on icon "Next image" at bounding box center [963, 187] width 12 height 12
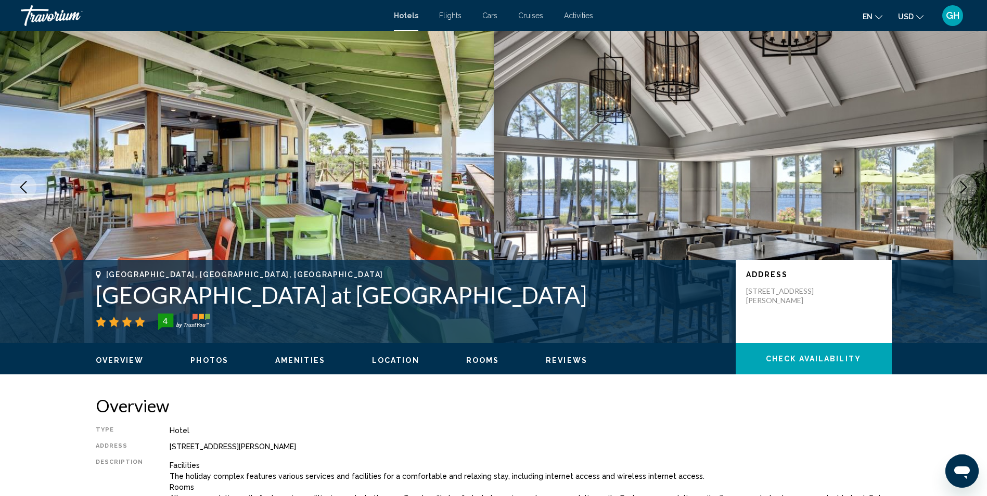
click at [963, 182] on icon "Next image" at bounding box center [963, 187] width 12 height 12
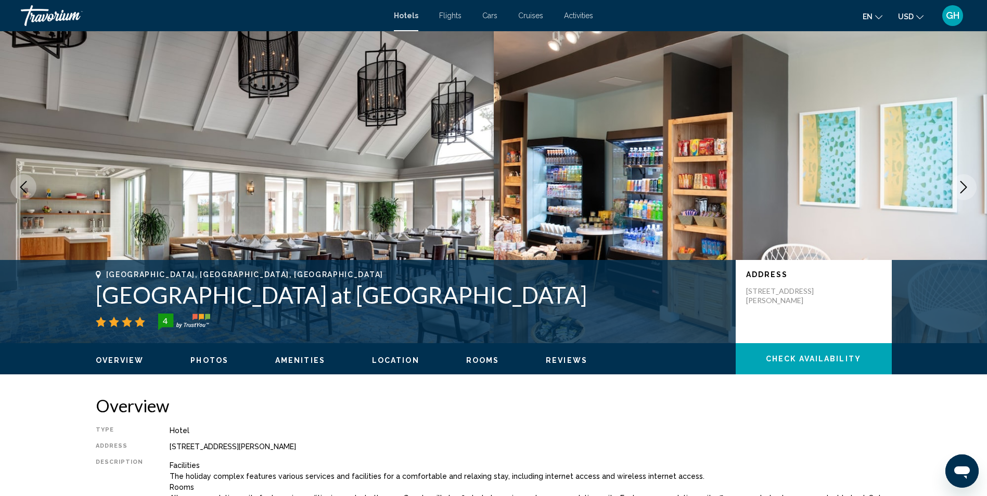
click at [963, 182] on icon "Next image" at bounding box center [963, 187] width 12 height 12
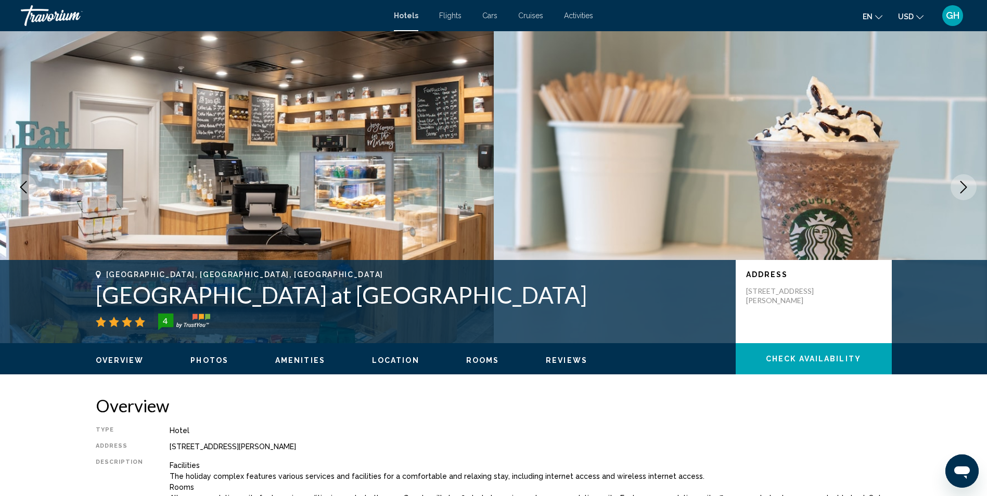
click at [963, 182] on icon "Next image" at bounding box center [963, 187] width 12 height 12
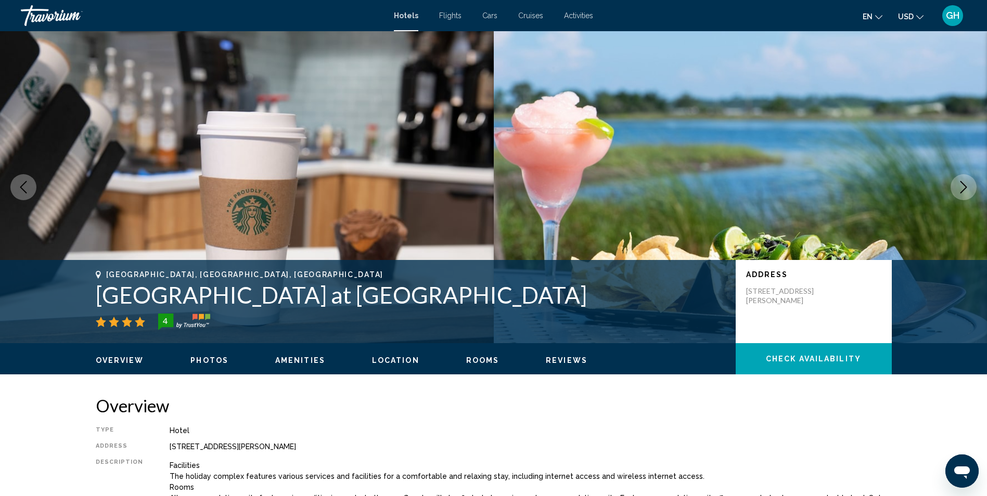
click at [963, 182] on icon "Next image" at bounding box center [963, 187] width 12 height 12
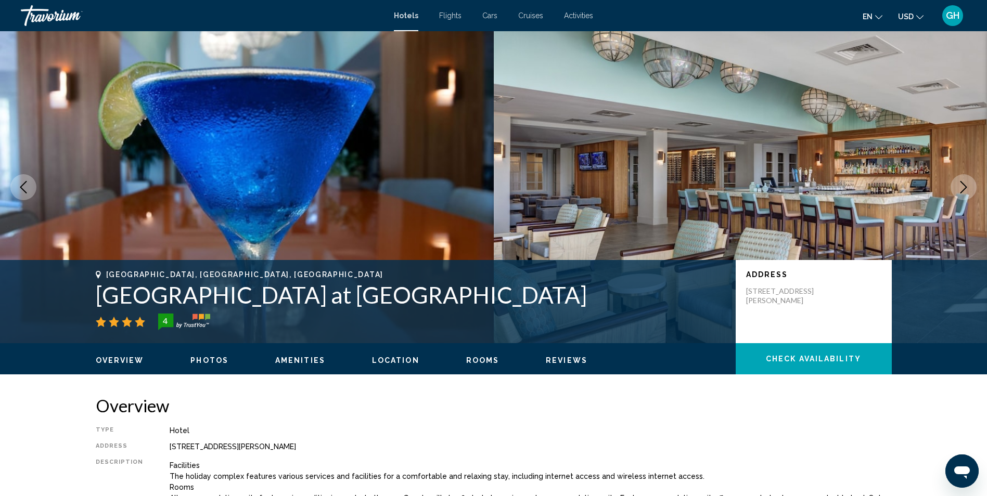
click at [963, 182] on icon "Next image" at bounding box center [963, 187] width 12 height 12
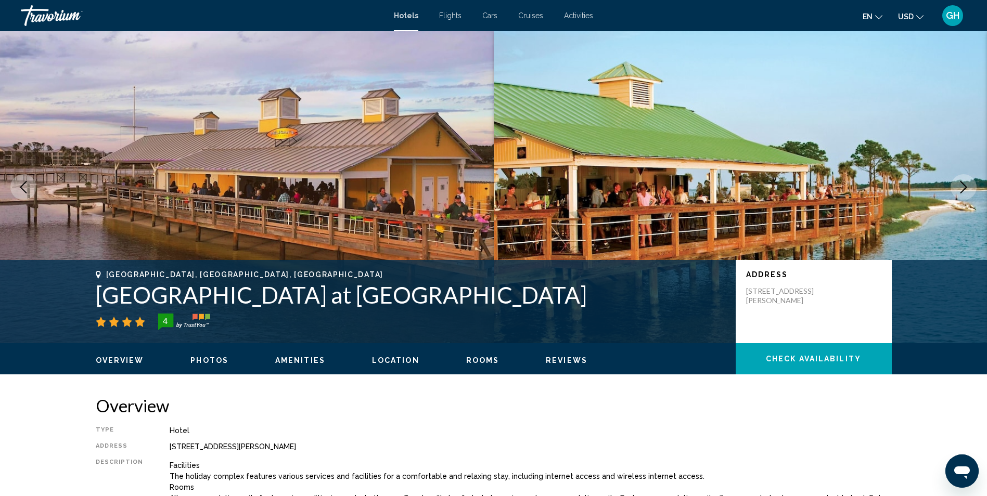
click at [963, 182] on icon "Next image" at bounding box center [963, 187] width 12 height 12
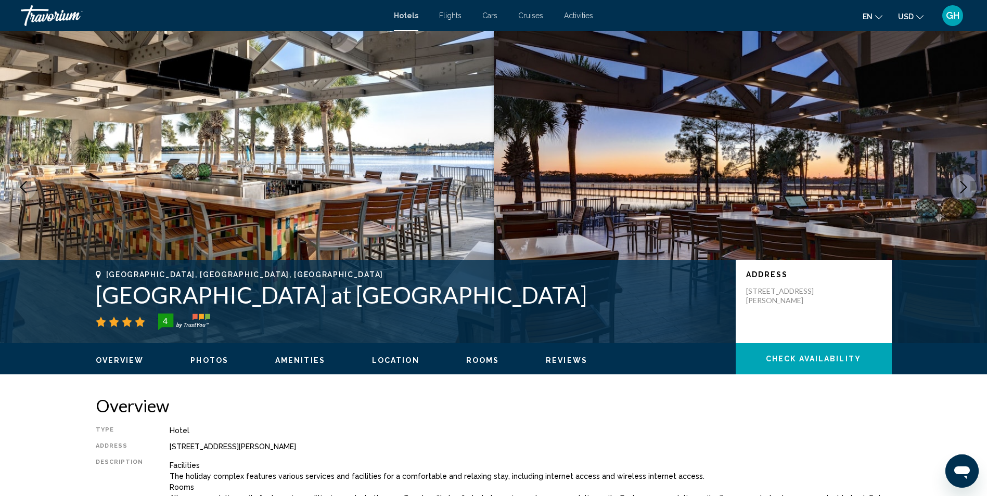
click at [963, 182] on icon "Next image" at bounding box center [963, 187] width 12 height 12
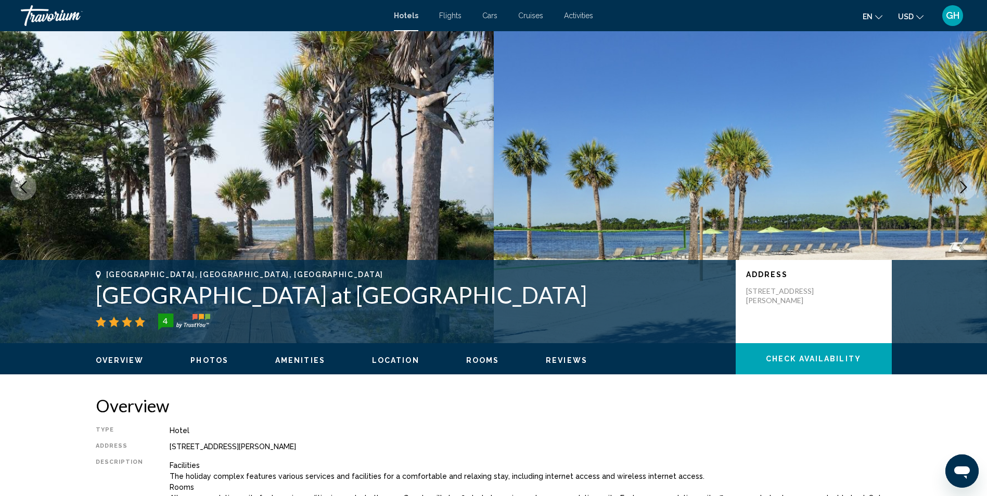
click at [963, 182] on icon "Next image" at bounding box center [963, 187] width 12 height 12
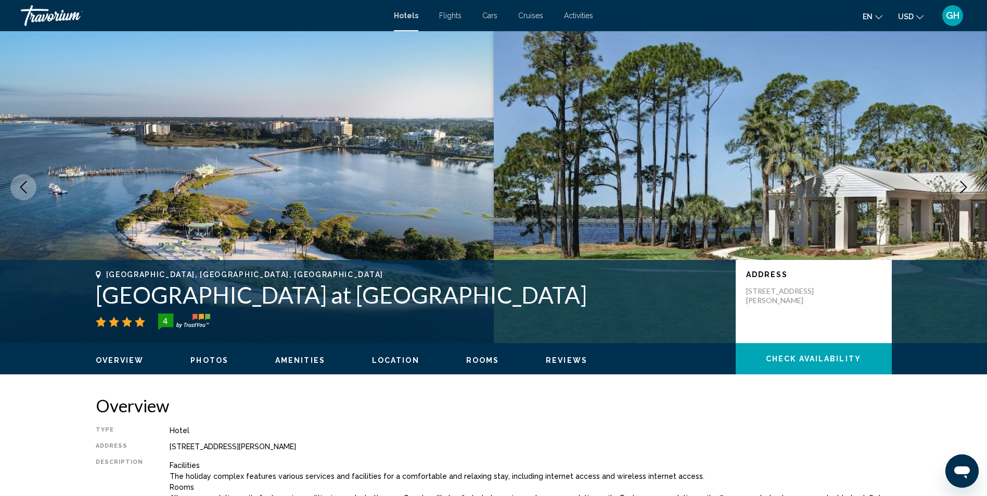
click at [466, 358] on span "Rooms" at bounding box center [482, 360] width 33 height 8
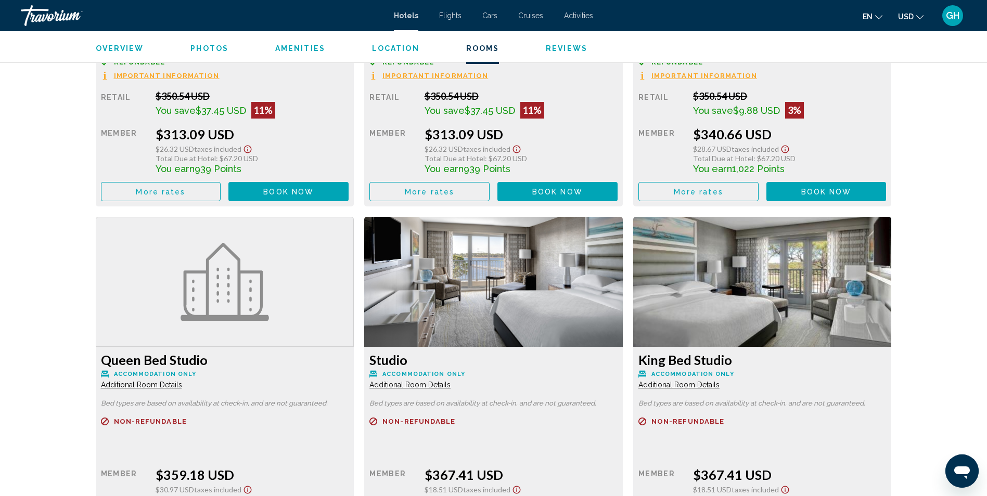
scroll to position [1609, 0]
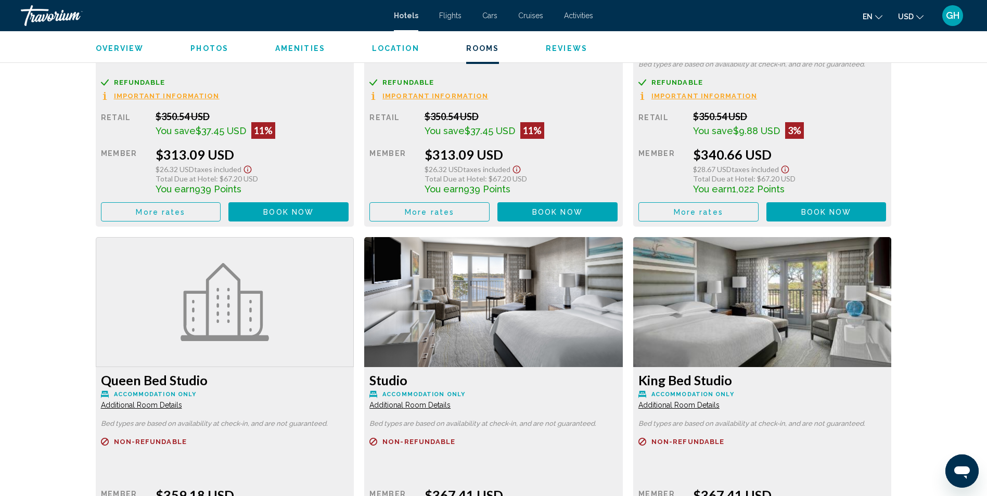
click at [349, 214] on button "Book now No longer available" at bounding box center [288, 211] width 120 height 19
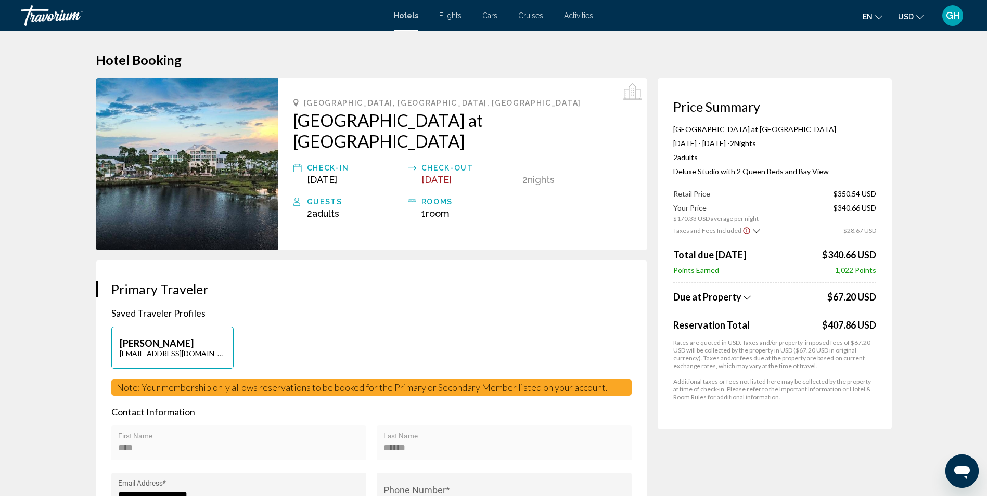
click at [526, 18] on span "Cruises" at bounding box center [530, 15] width 25 height 8
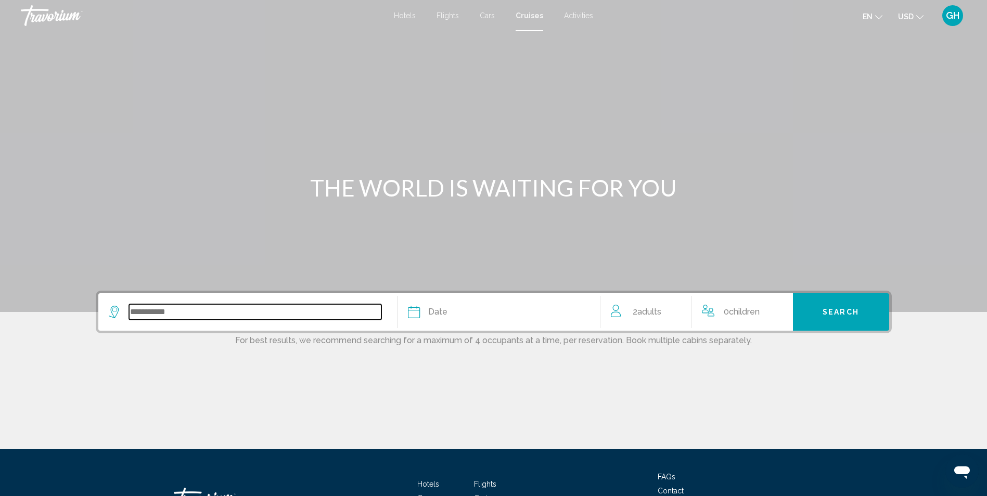
click at [346, 306] on input "Search widget" at bounding box center [255, 312] width 252 height 16
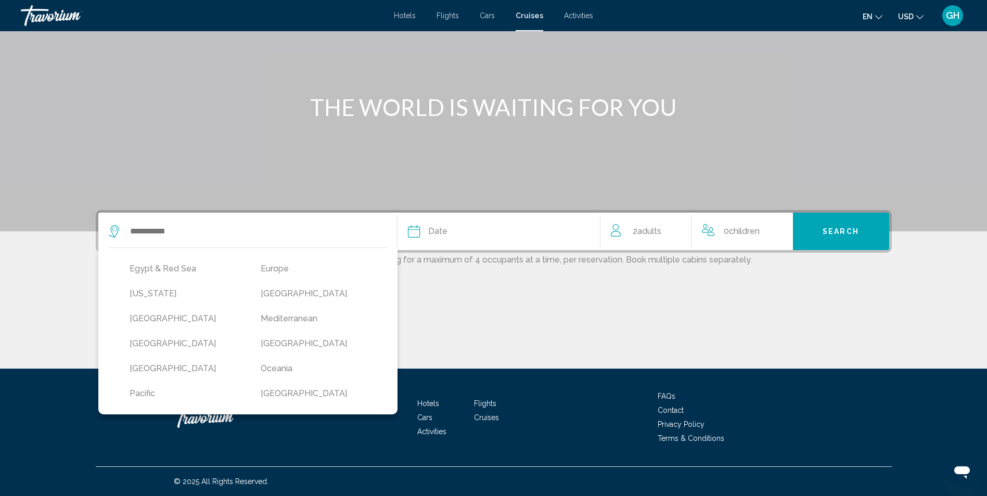
scroll to position [187, 0]
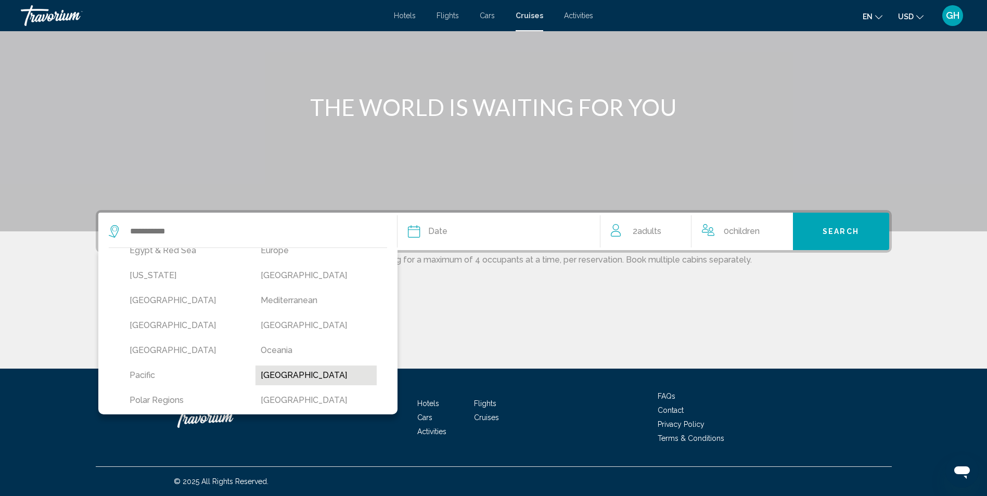
click at [285, 372] on button "[GEOGRAPHIC_DATA]" at bounding box center [315, 376] width 121 height 20
type input "**********"
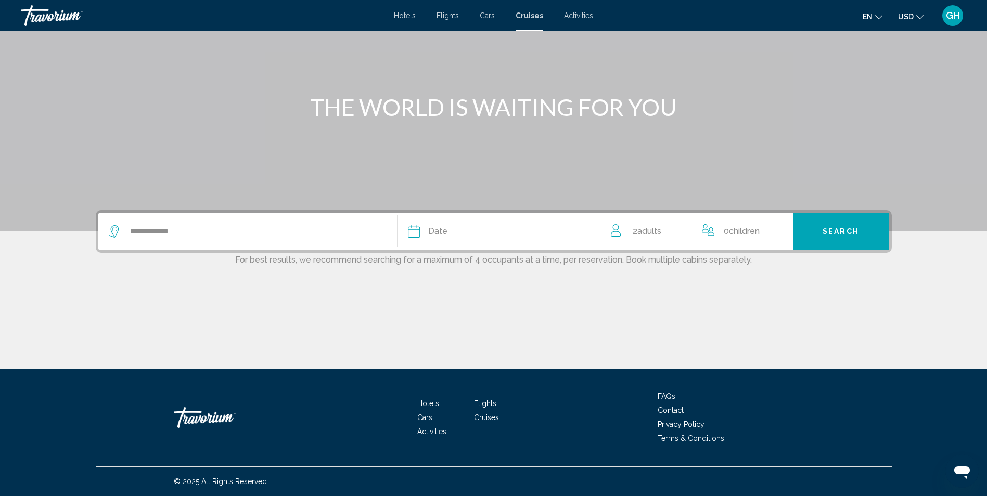
click at [432, 235] on span "Date" at bounding box center [437, 231] width 19 height 15
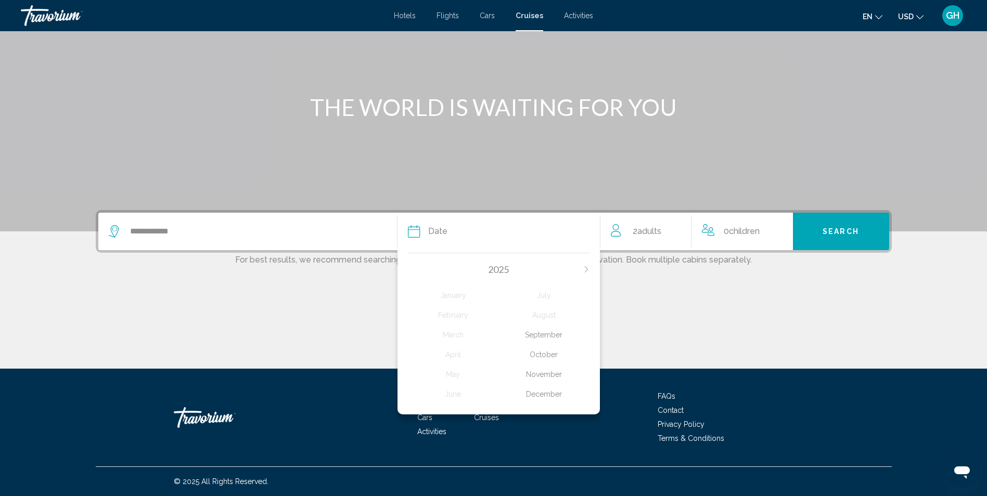
click at [584, 266] on icon "Next month" at bounding box center [586, 269] width 6 height 6
click at [452, 336] on div "March" at bounding box center [453, 335] width 91 height 19
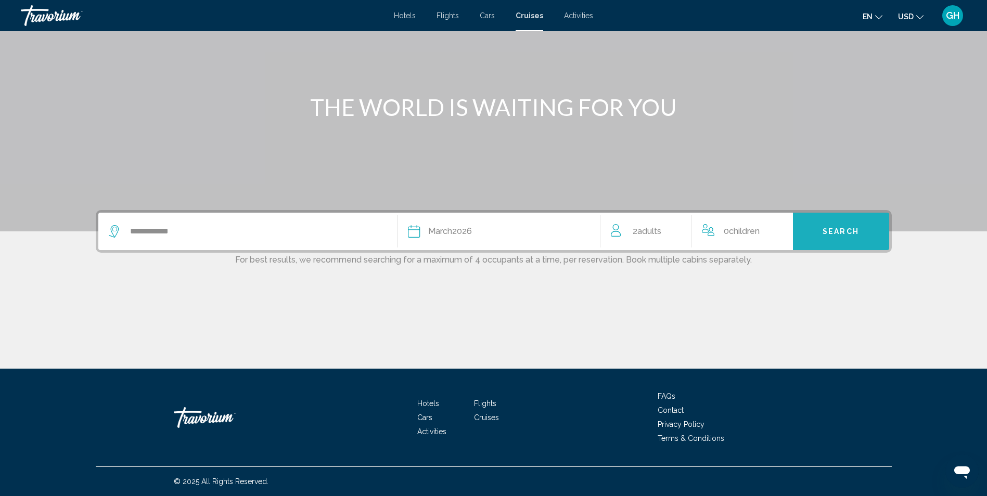
click at [838, 226] on button "Search" at bounding box center [841, 231] width 96 height 37
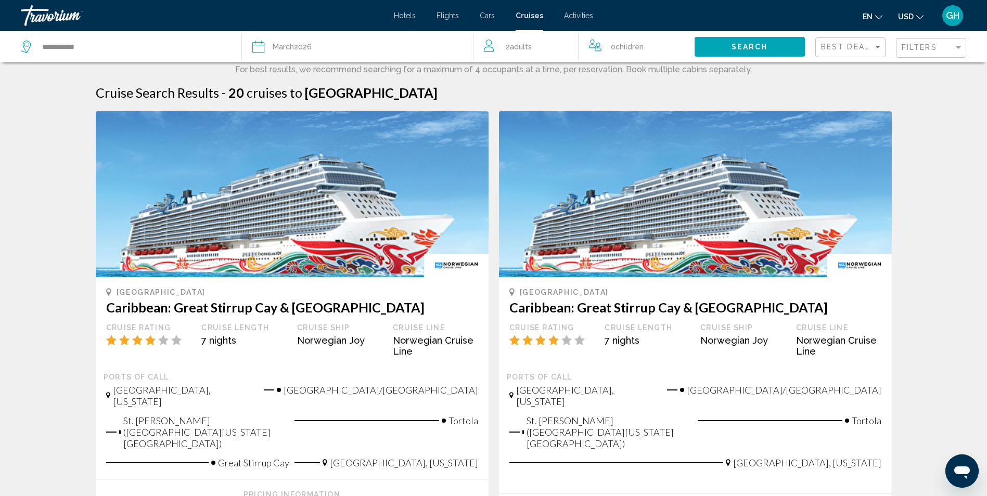
click at [900, 49] on mat-form-field "Filters" at bounding box center [931, 48] width 70 height 20
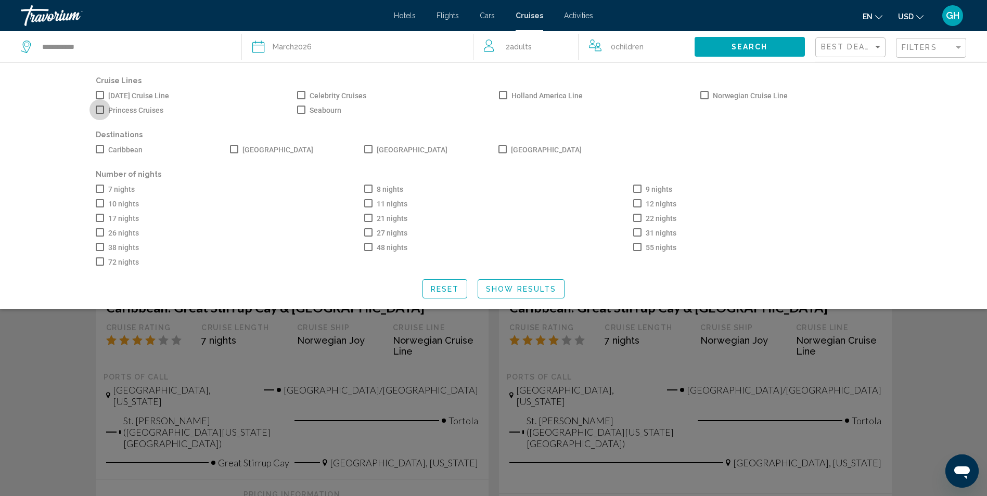
click at [99, 112] on span "Search widget" at bounding box center [100, 110] width 8 height 8
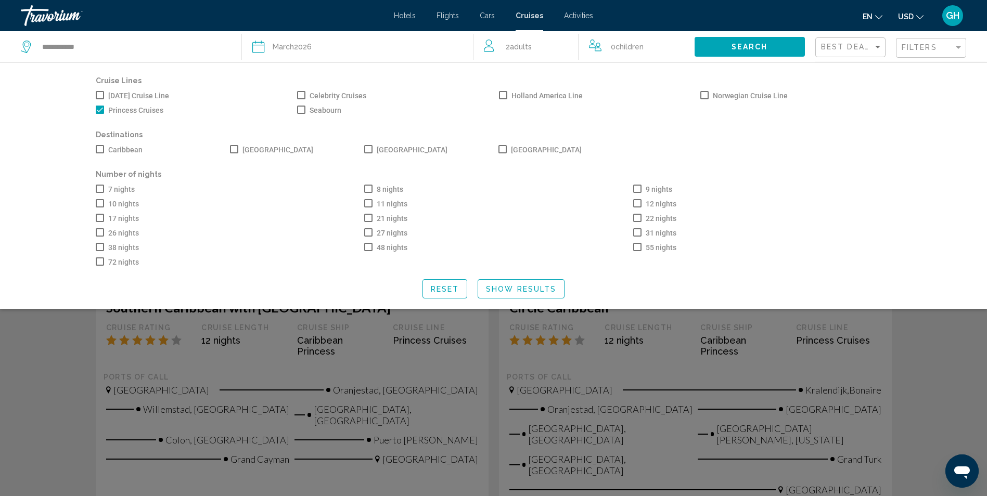
click at [501, 148] on span "Search widget" at bounding box center [502, 149] width 8 height 8
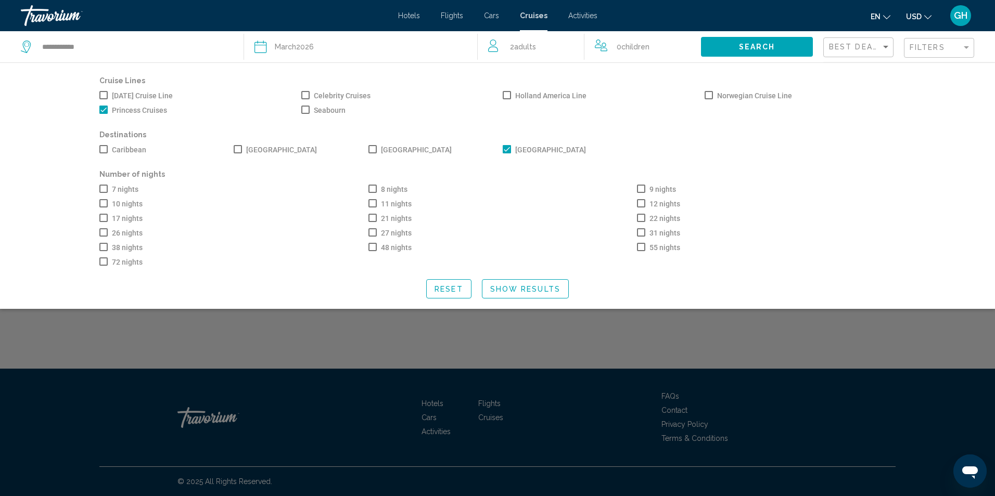
click at [642, 201] on span "Search widget" at bounding box center [641, 203] width 8 height 8
click at [456, 293] on span "Reset" at bounding box center [448, 289] width 29 height 8
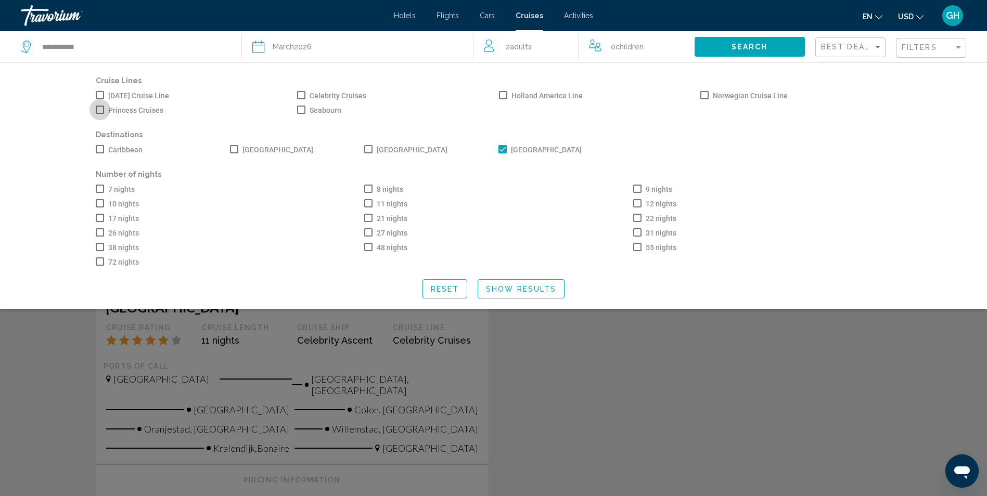
click at [101, 110] on span "Search widget" at bounding box center [100, 110] width 8 height 8
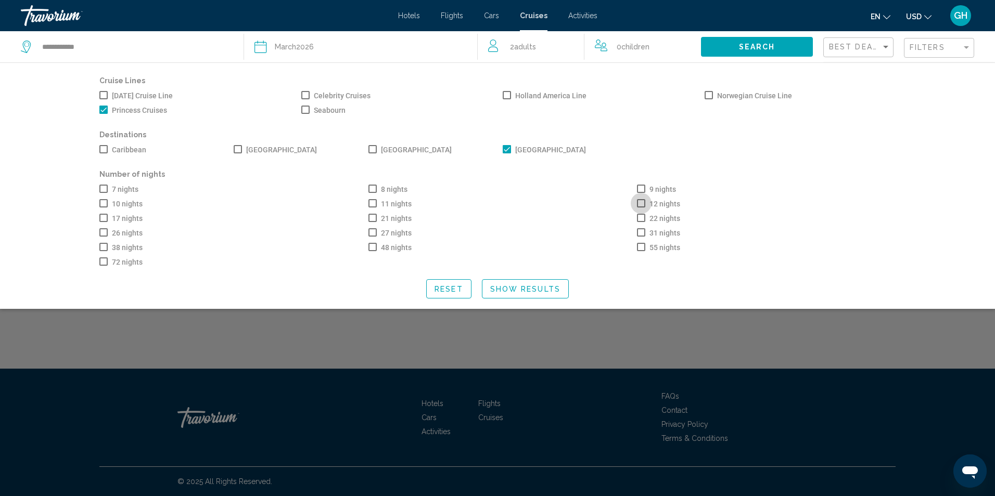
click at [644, 207] on span "Search widget" at bounding box center [641, 203] width 8 height 8
click at [443, 290] on span "Reset" at bounding box center [448, 289] width 29 height 8
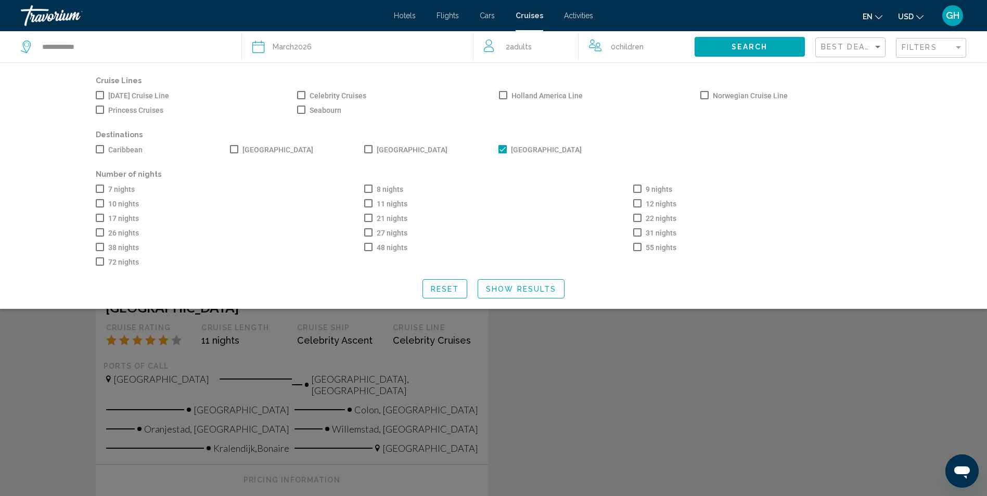
click at [535, 293] on span "Show Results" at bounding box center [521, 289] width 70 height 8
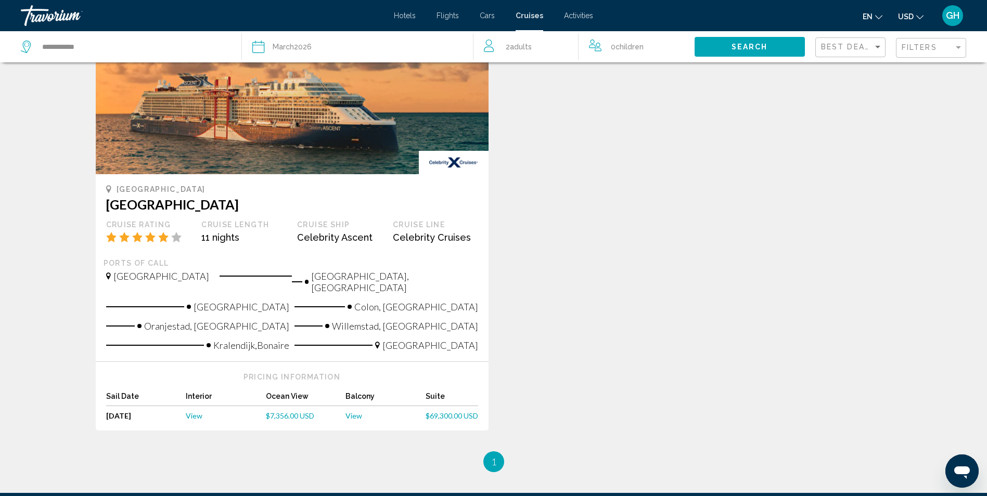
scroll to position [104, 0]
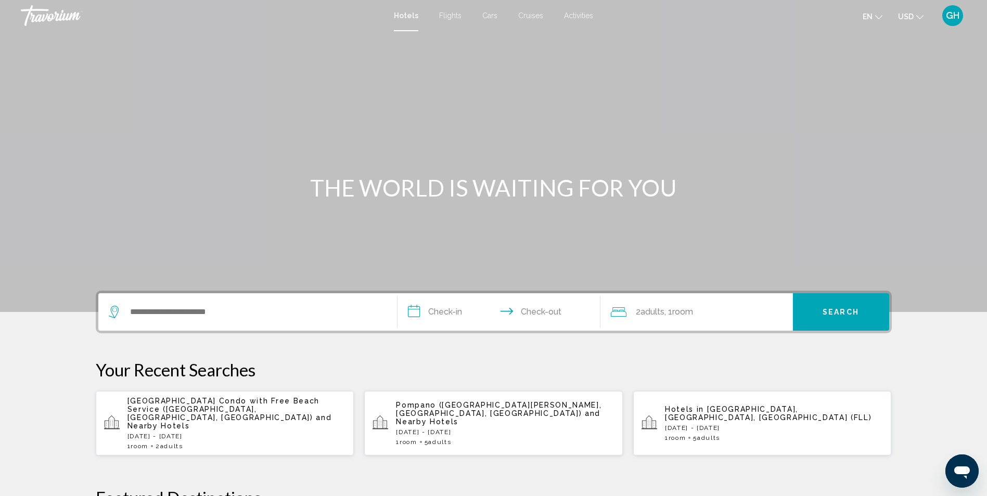
click at [525, 14] on span "Cruises" at bounding box center [530, 15] width 25 height 8
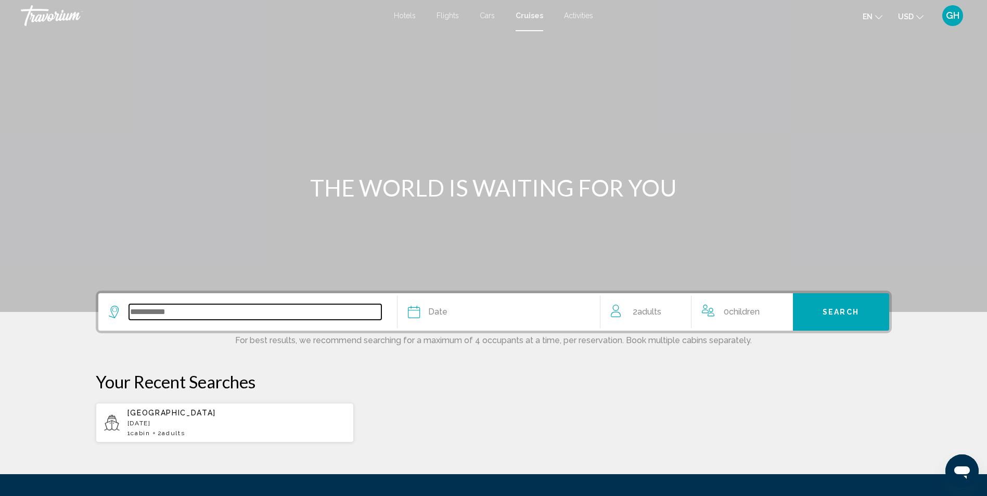
click at [203, 312] on input "Search widget" at bounding box center [255, 312] width 252 height 16
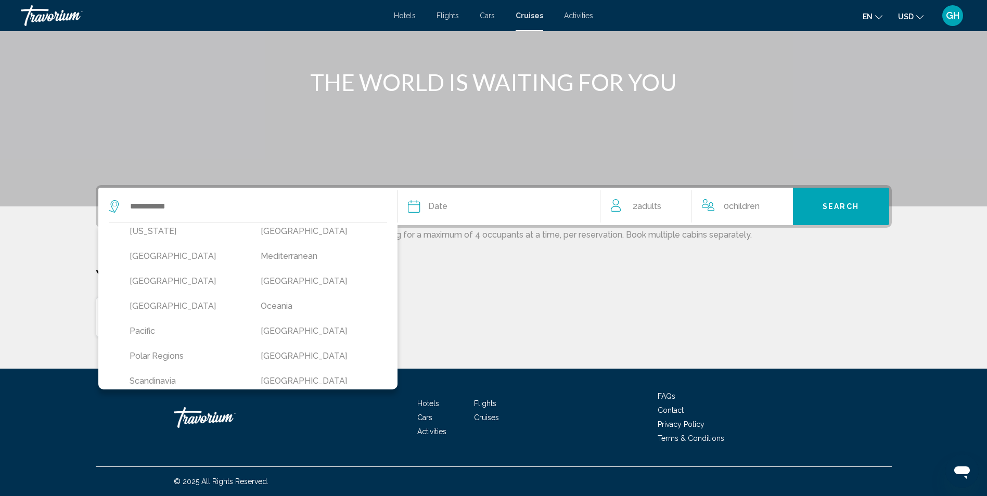
scroll to position [215, 0]
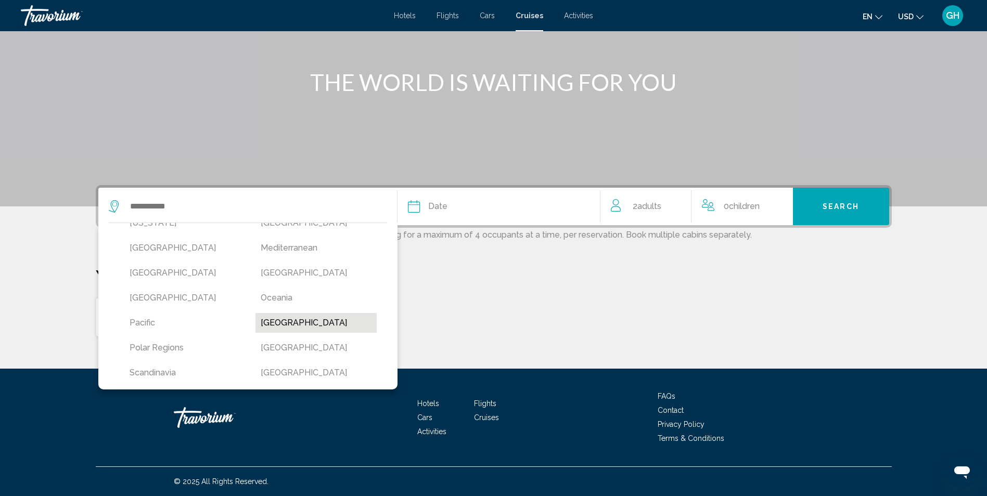
click at [324, 316] on button "[GEOGRAPHIC_DATA]" at bounding box center [315, 323] width 121 height 20
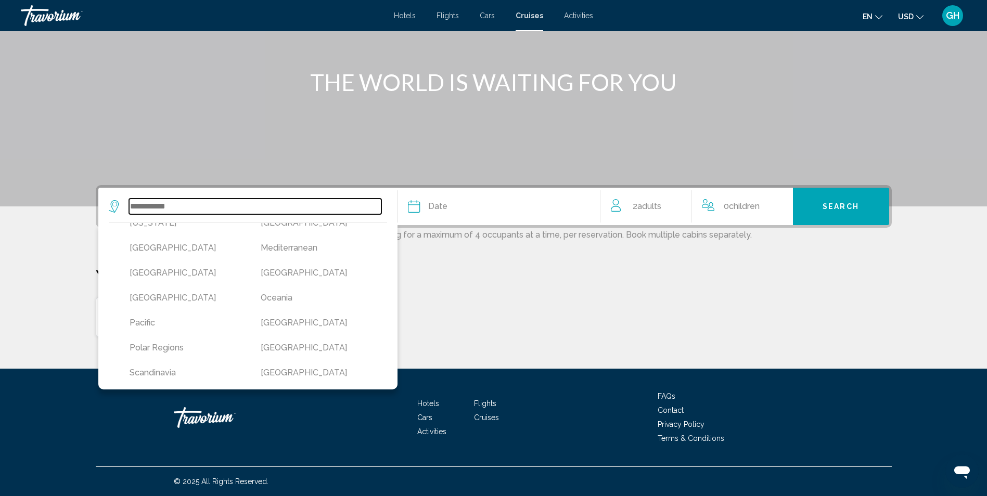
type input "**********"
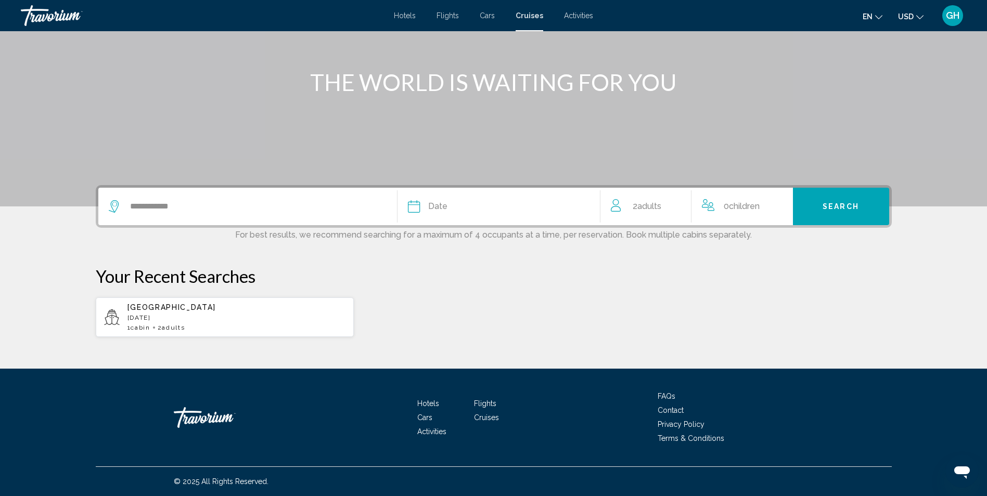
click at [429, 211] on span "Date" at bounding box center [437, 206] width 19 height 15
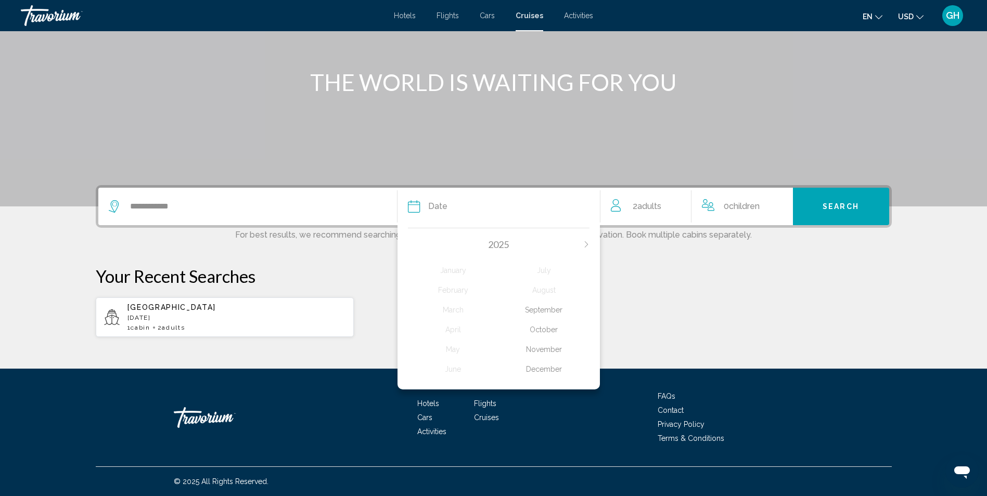
click at [582, 246] on div "2025" at bounding box center [499, 244] width 182 height 11
click at [585, 247] on icon "Next month" at bounding box center [586, 244] width 6 height 6
click at [445, 311] on div "March" at bounding box center [453, 310] width 91 height 19
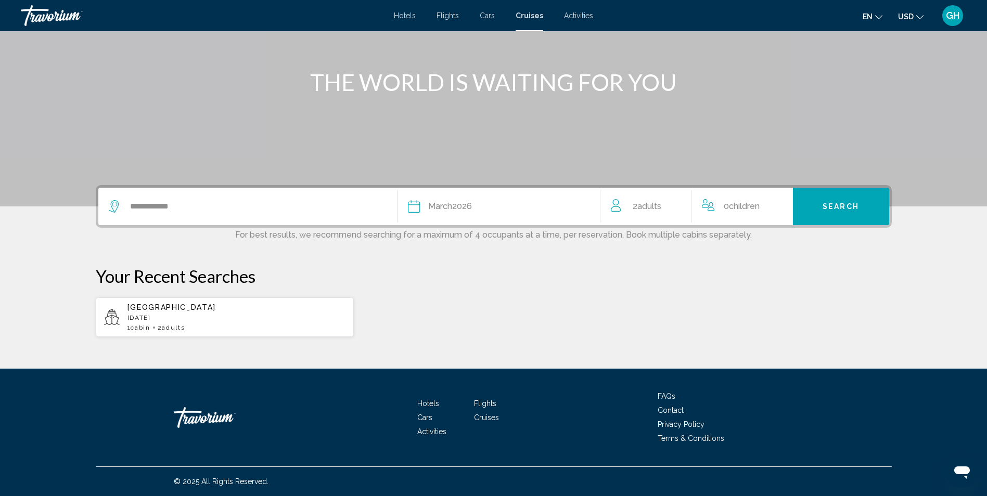
click at [847, 212] on button "Search" at bounding box center [841, 206] width 96 height 37
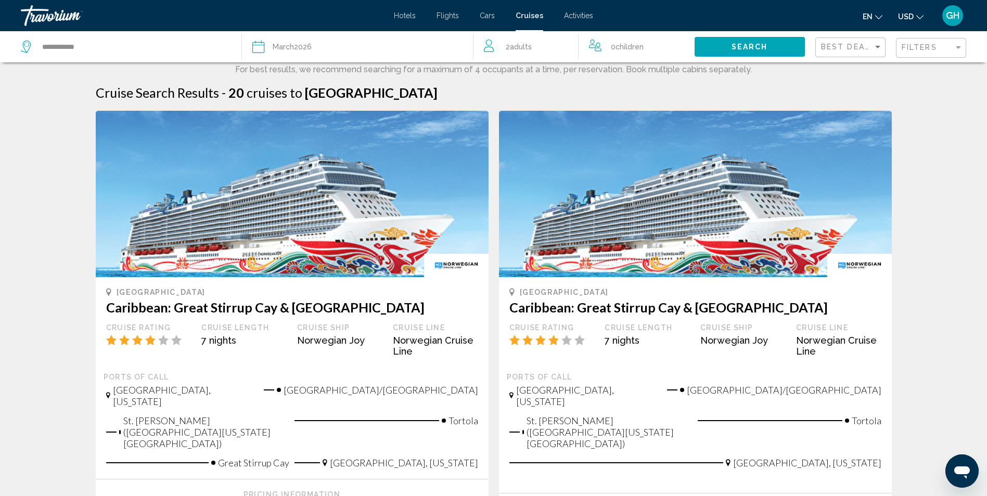
click at [926, 43] on div "Filters" at bounding box center [931, 47] width 61 height 19
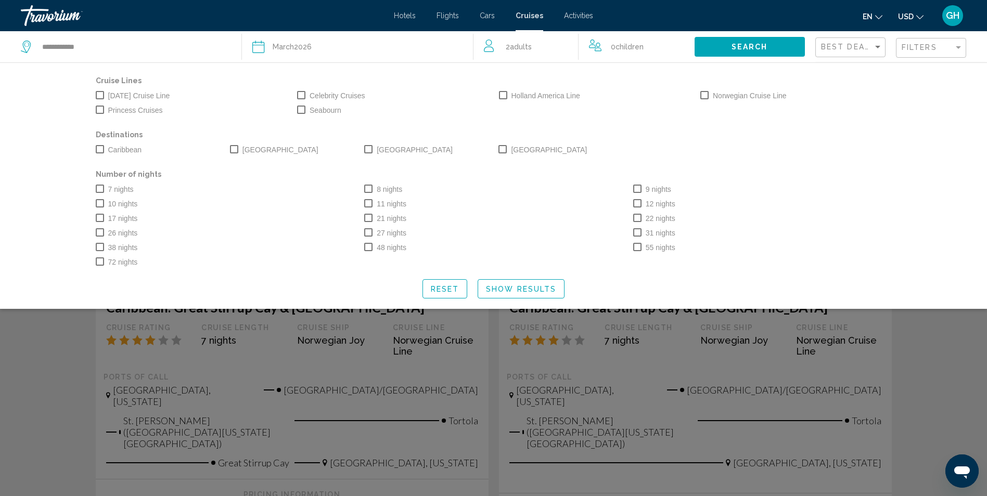
drag, startPoint x: 101, startPoint y: 110, endPoint x: 110, endPoint y: 111, distance: 8.9
click at [100, 110] on span "Search widget" at bounding box center [100, 110] width 8 height 8
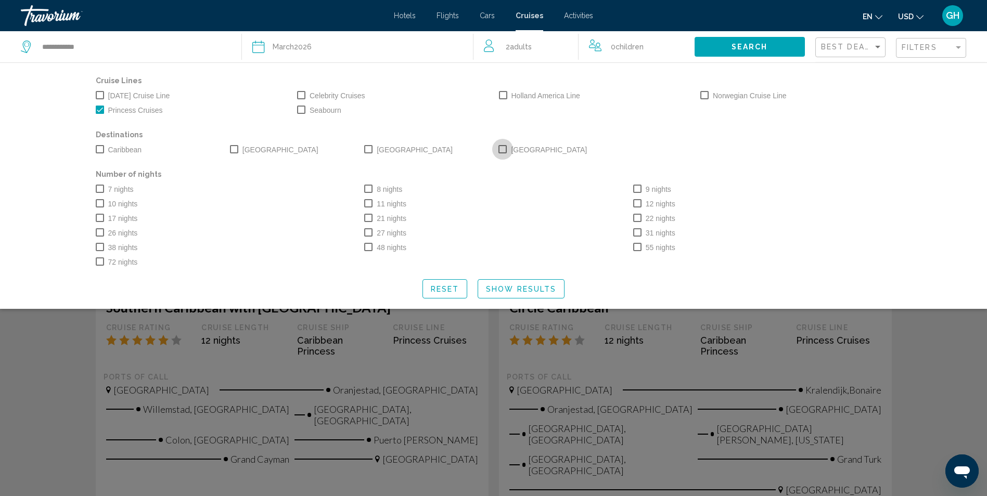
click at [503, 150] on span "Search widget" at bounding box center [502, 149] width 8 height 8
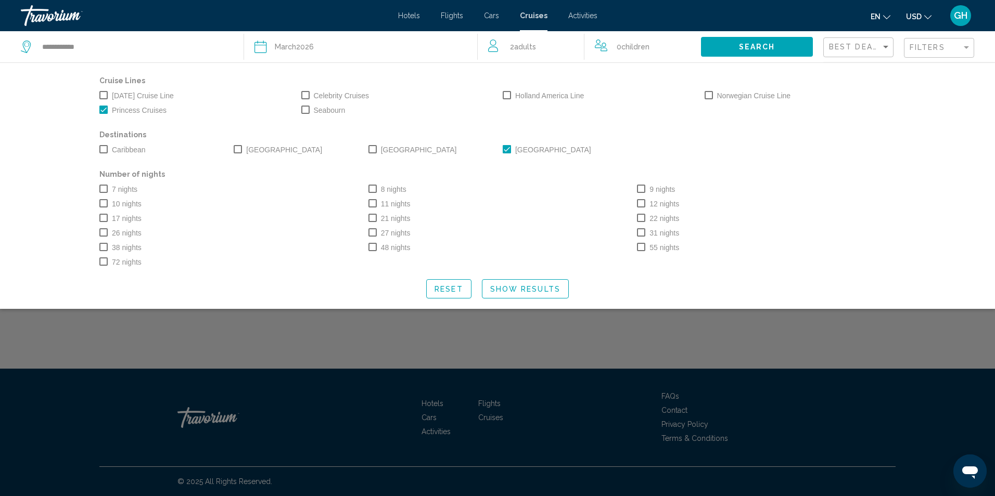
click at [636, 205] on div "12 nights" at bounding box center [766, 203] width 269 height 15
click at [641, 205] on span "Search widget" at bounding box center [641, 203] width 8 height 8
click at [502, 290] on span "Show Results" at bounding box center [525, 289] width 70 height 8
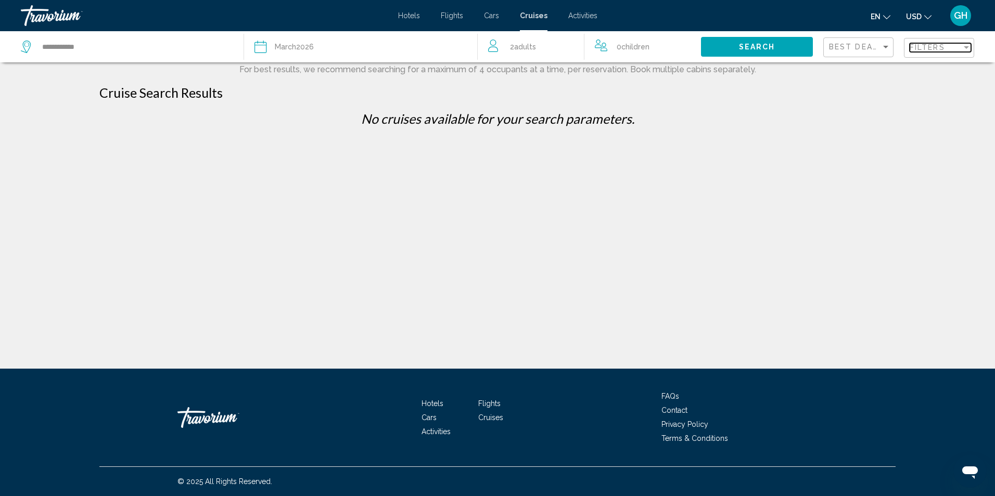
click at [919, 47] on span "Filters" at bounding box center [926, 47] width 35 height 8
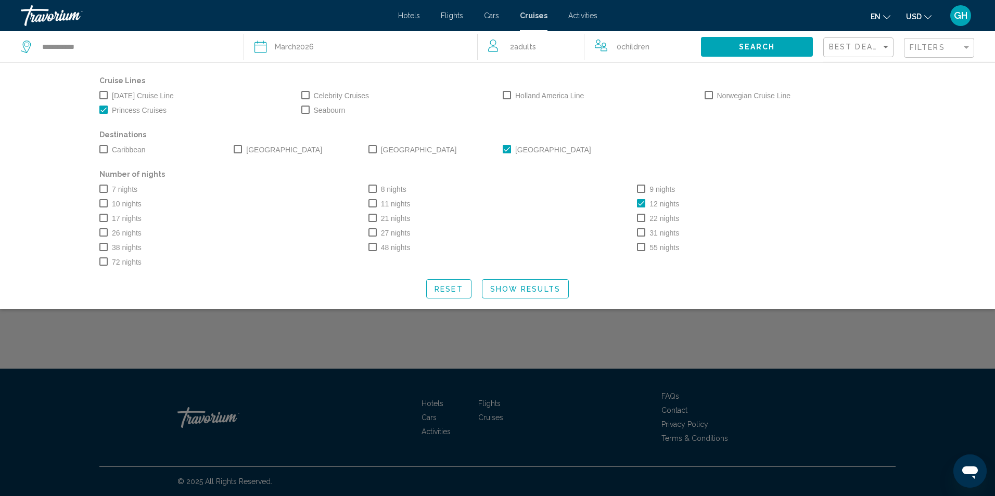
click at [641, 203] on span "Search widget" at bounding box center [641, 203] width 8 height 8
click at [497, 292] on span "Show Results" at bounding box center [525, 289] width 70 height 8
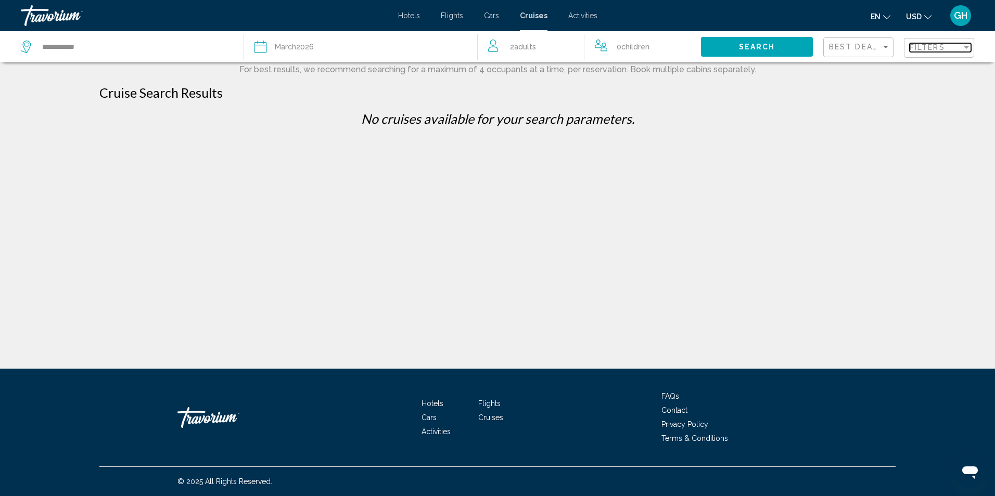
click at [926, 47] on span "Filters" at bounding box center [926, 47] width 35 height 8
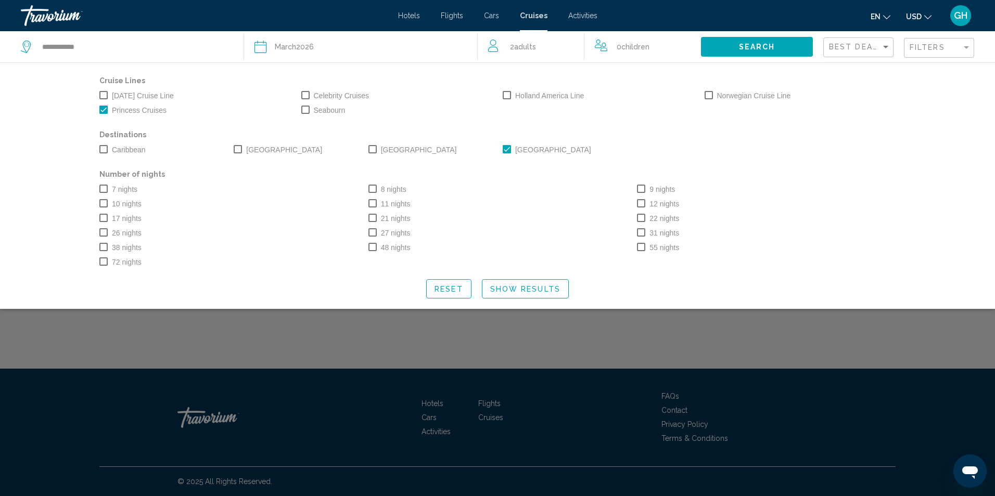
click at [509, 148] on span "Search widget" at bounding box center [507, 149] width 8 height 8
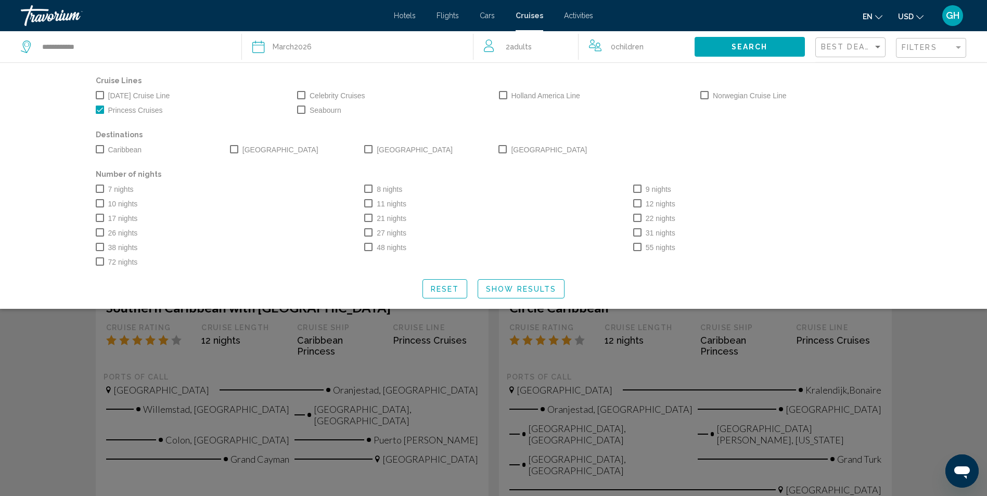
click at [636, 204] on span "Search widget" at bounding box center [637, 203] width 8 height 8
click at [755, 45] on span "Search" at bounding box center [749, 47] width 36 height 8
click at [324, 429] on div "Search widget" at bounding box center [493, 323] width 987 height 345
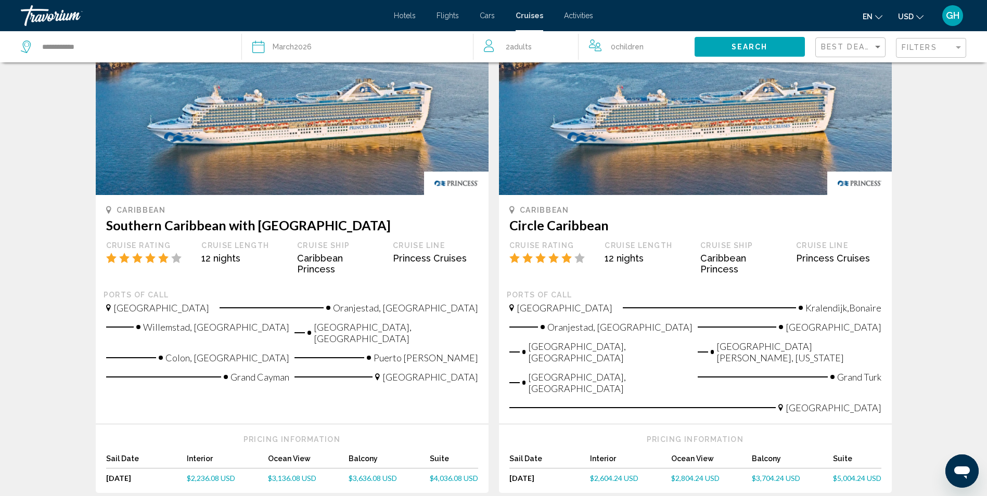
scroll to position [83, 0]
click at [364, 473] on span "$3,636.08 USD" at bounding box center [373, 477] width 48 height 9
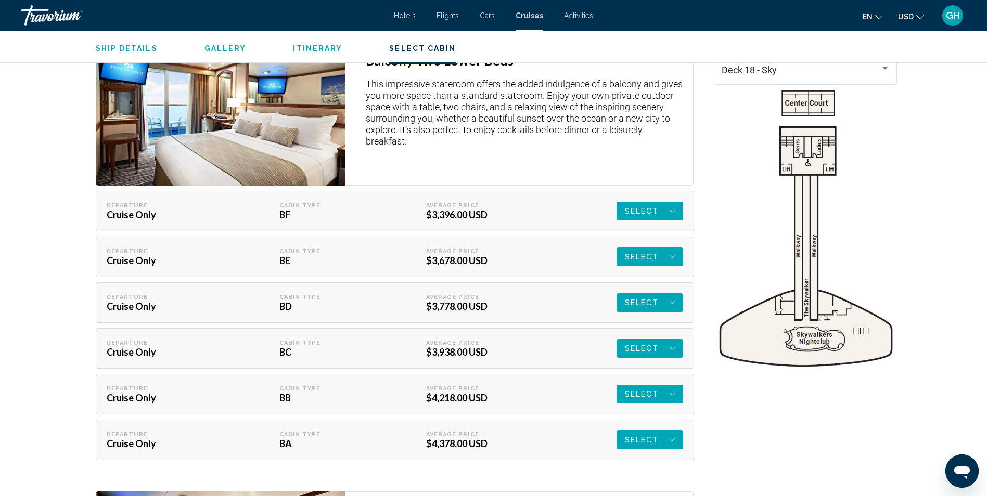
scroll to position [1904, 0]
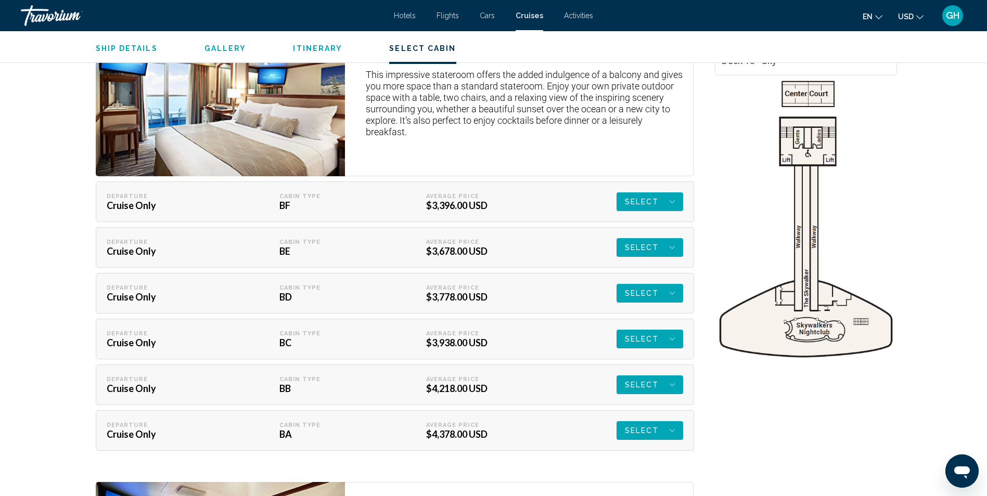
click at [655, 201] on span "Select" at bounding box center [642, 201] width 34 height 19
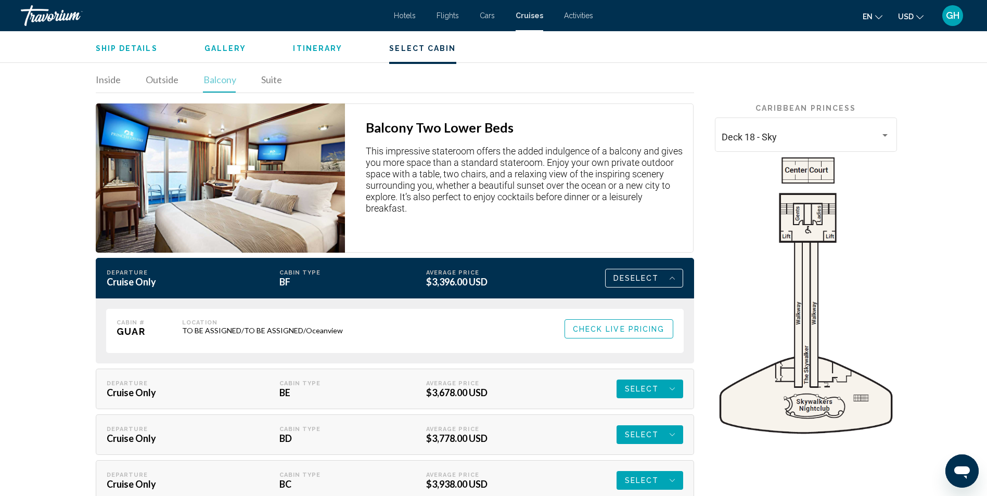
scroll to position [1834, 0]
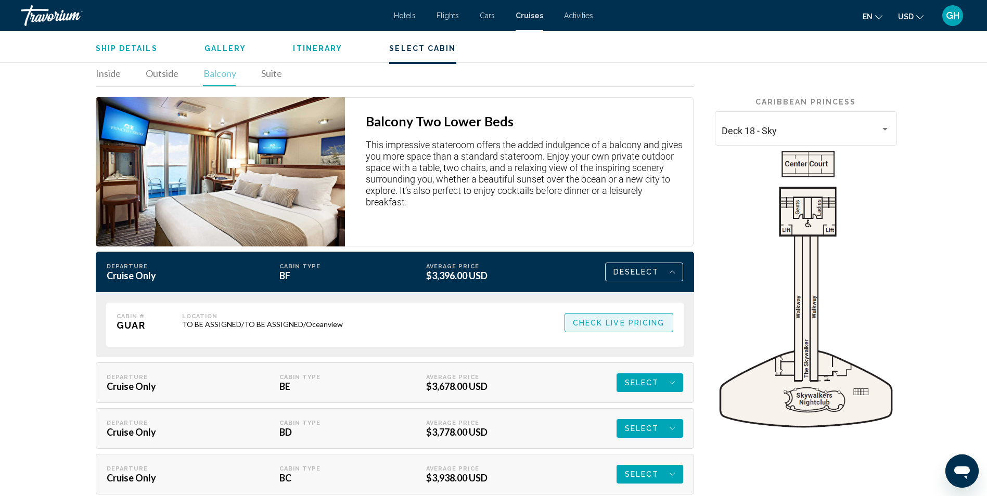
click at [638, 323] on span "Check Live Pricing" at bounding box center [619, 323] width 92 height 8
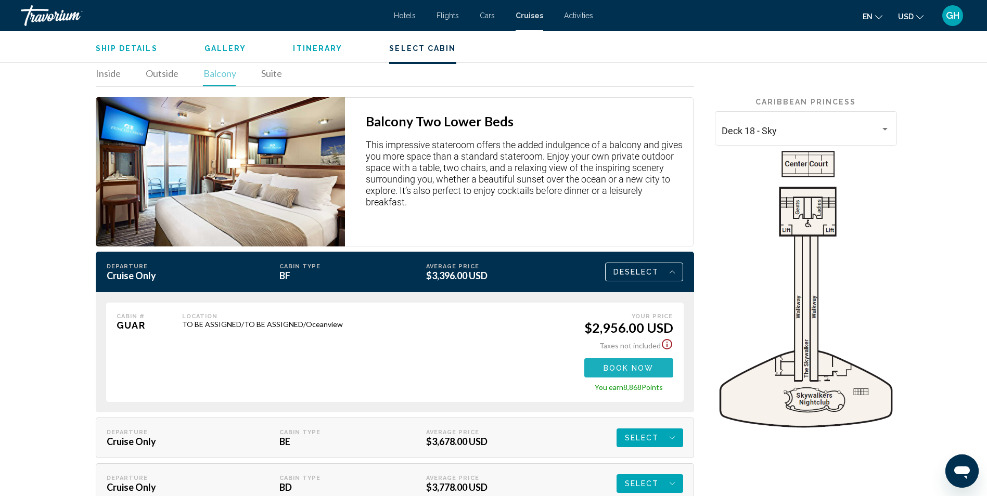
click at [634, 369] on span "Book now" at bounding box center [628, 368] width 50 height 8
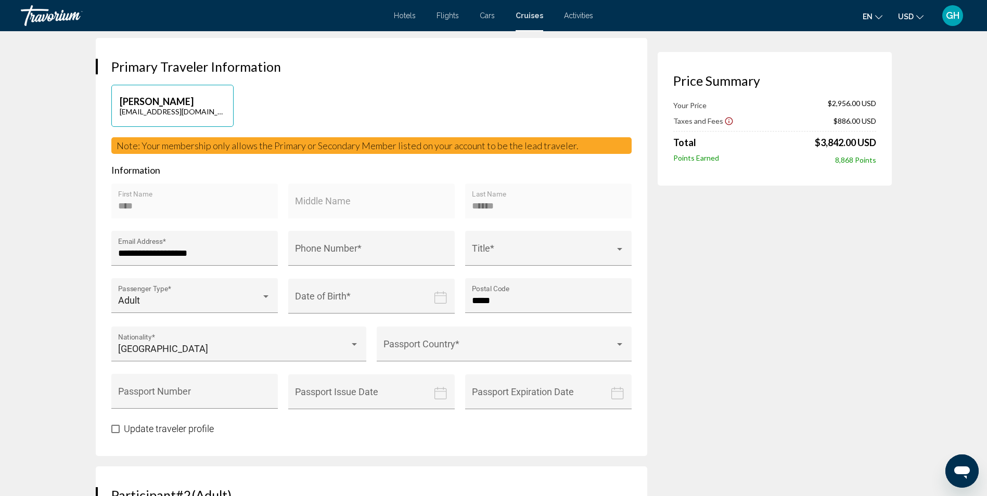
scroll to position [246, 0]
